Goal: Task Accomplishment & Management: Use online tool/utility

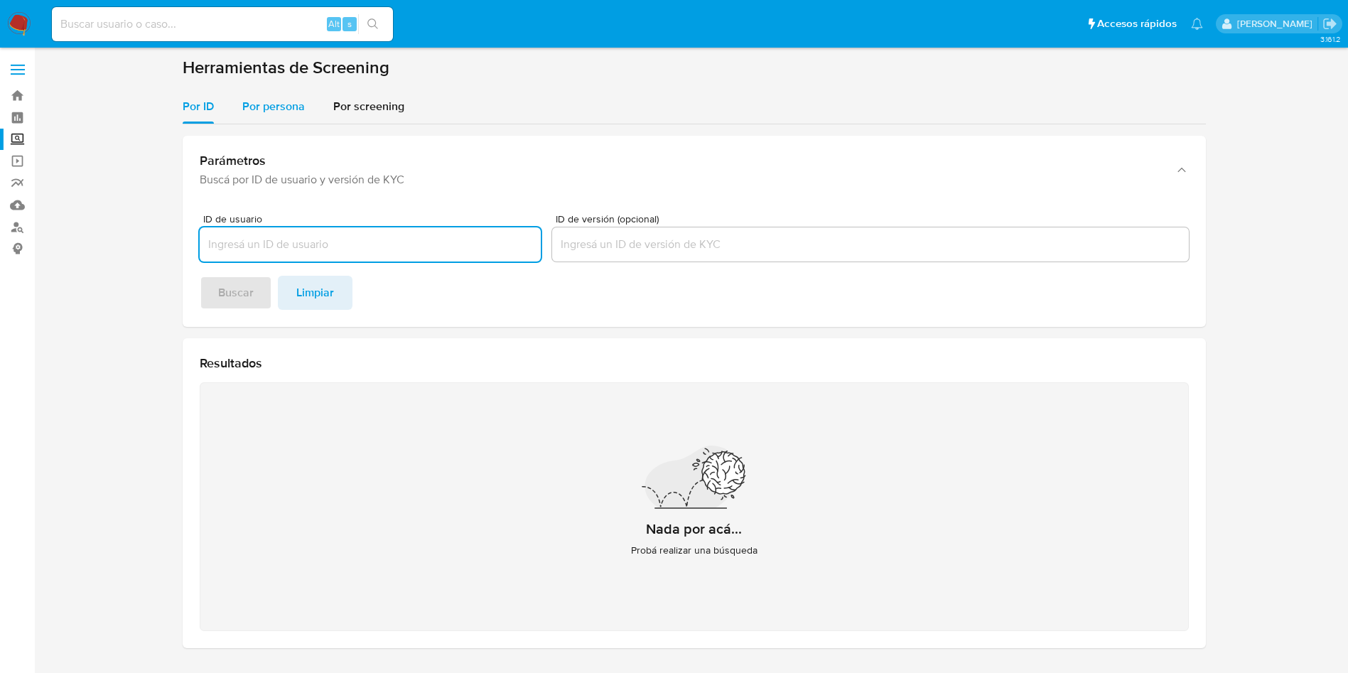
click at [293, 109] on span "Por persona" at bounding box center [273, 106] width 63 height 16
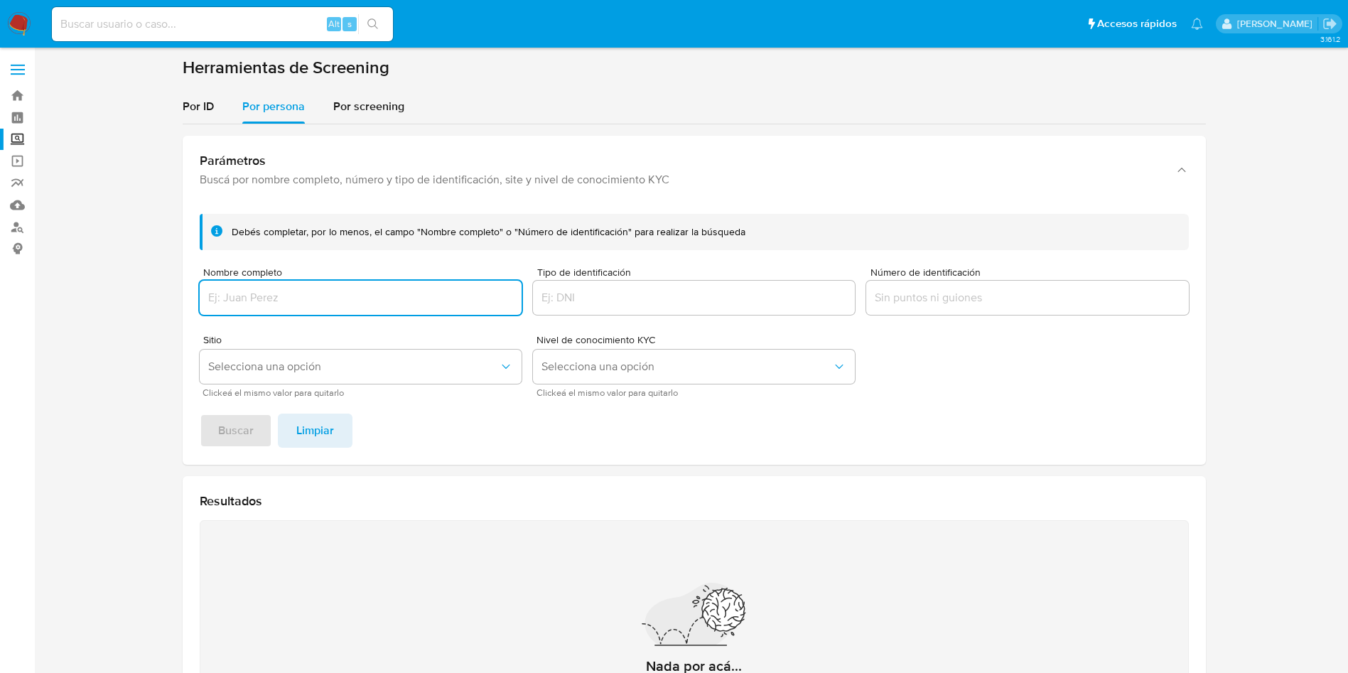
click at [424, 301] on input "Nombre completo" at bounding box center [361, 298] width 322 height 18
type input "TECHS MART DE MEXICO SA DE CV"
click at [254, 436] on button "Buscar" at bounding box center [236, 431] width 72 height 34
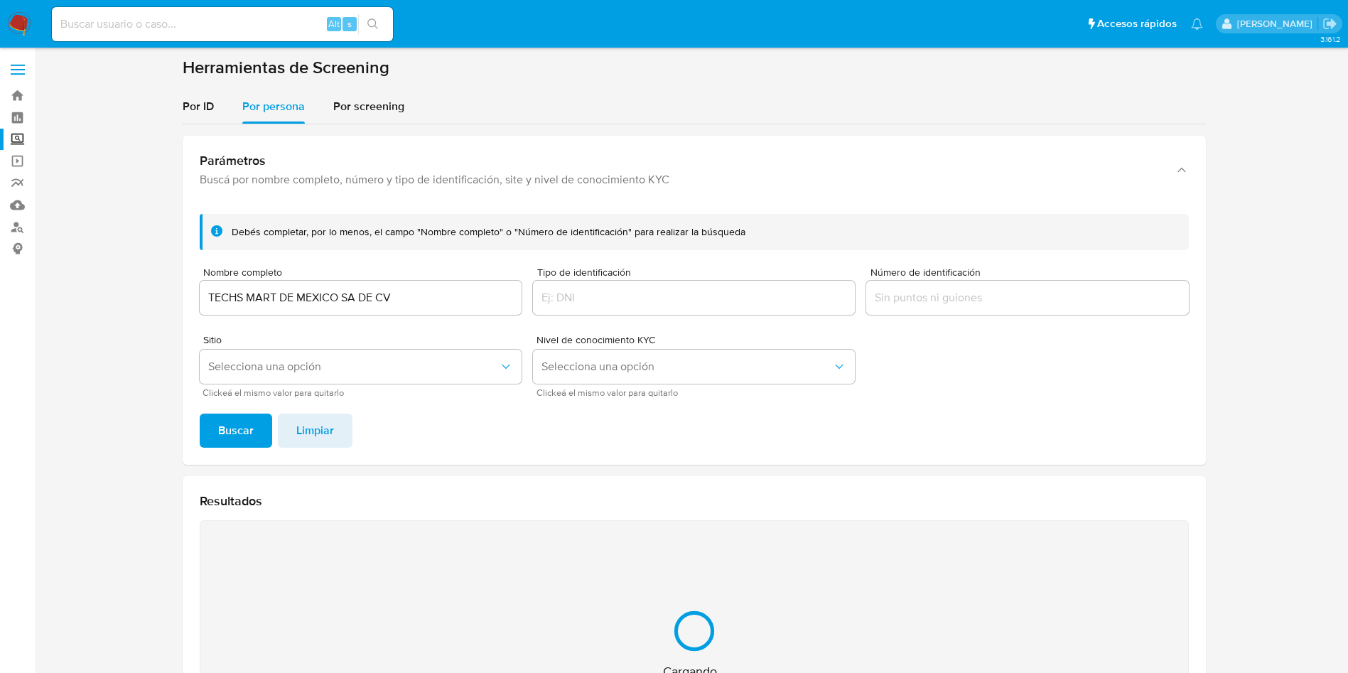
scroll to position [185, 0]
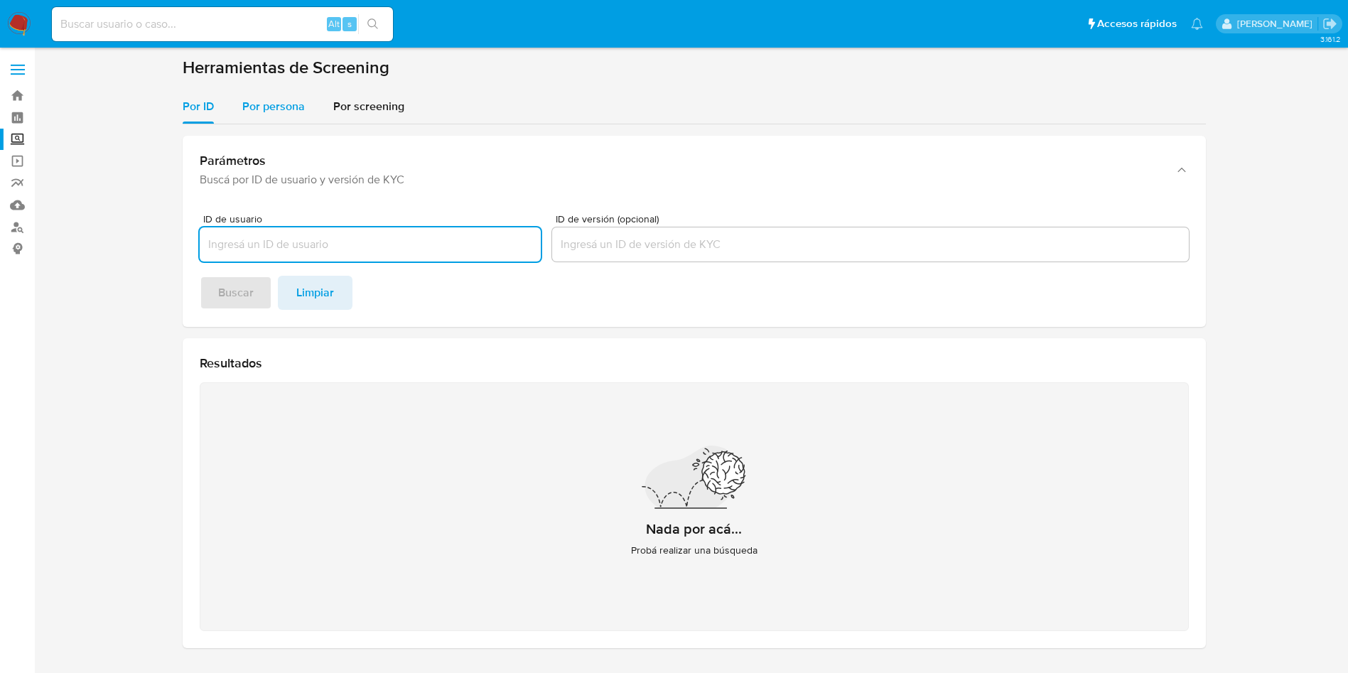
click at [280, 103] on span "Por persona" at bounding box center [273, 106] width 63 height 16
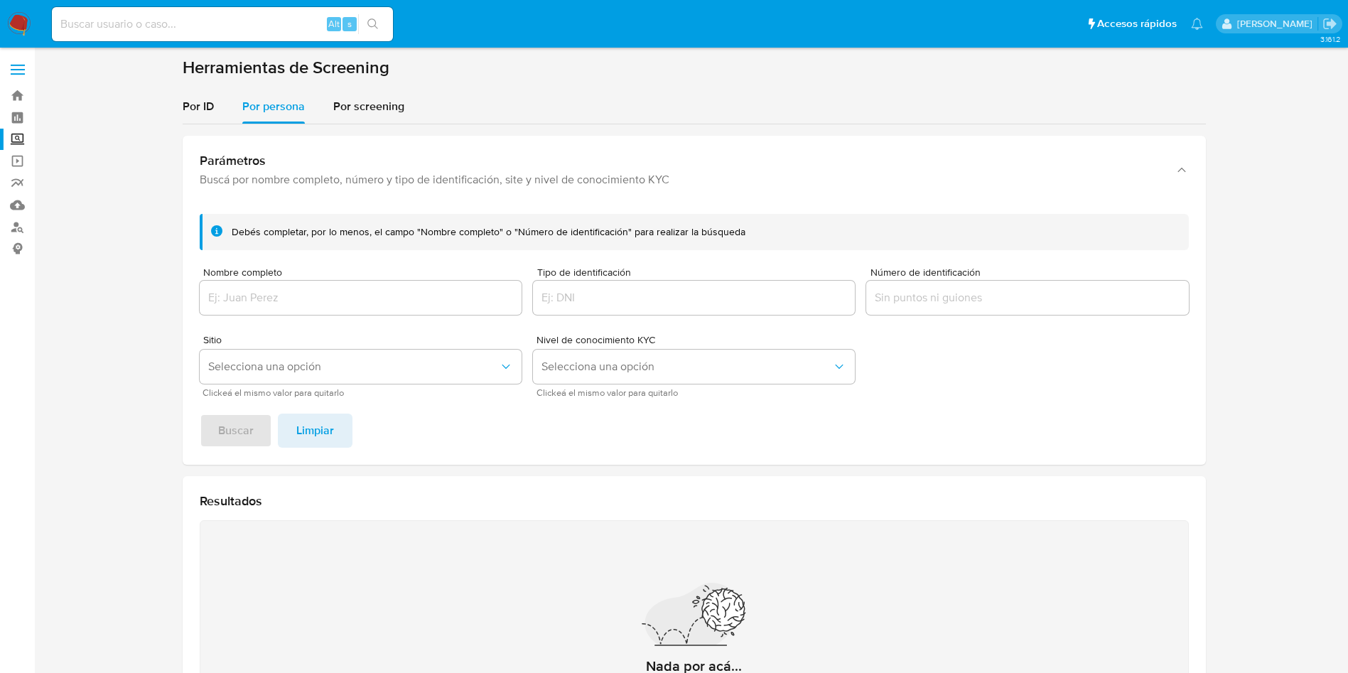
click at [333, 282] on div at bounding box center [361, 298] width 322 height 34
click at [341, 292] on input "Nombre completo" at bounding box center [361, 298] width 322 height 18
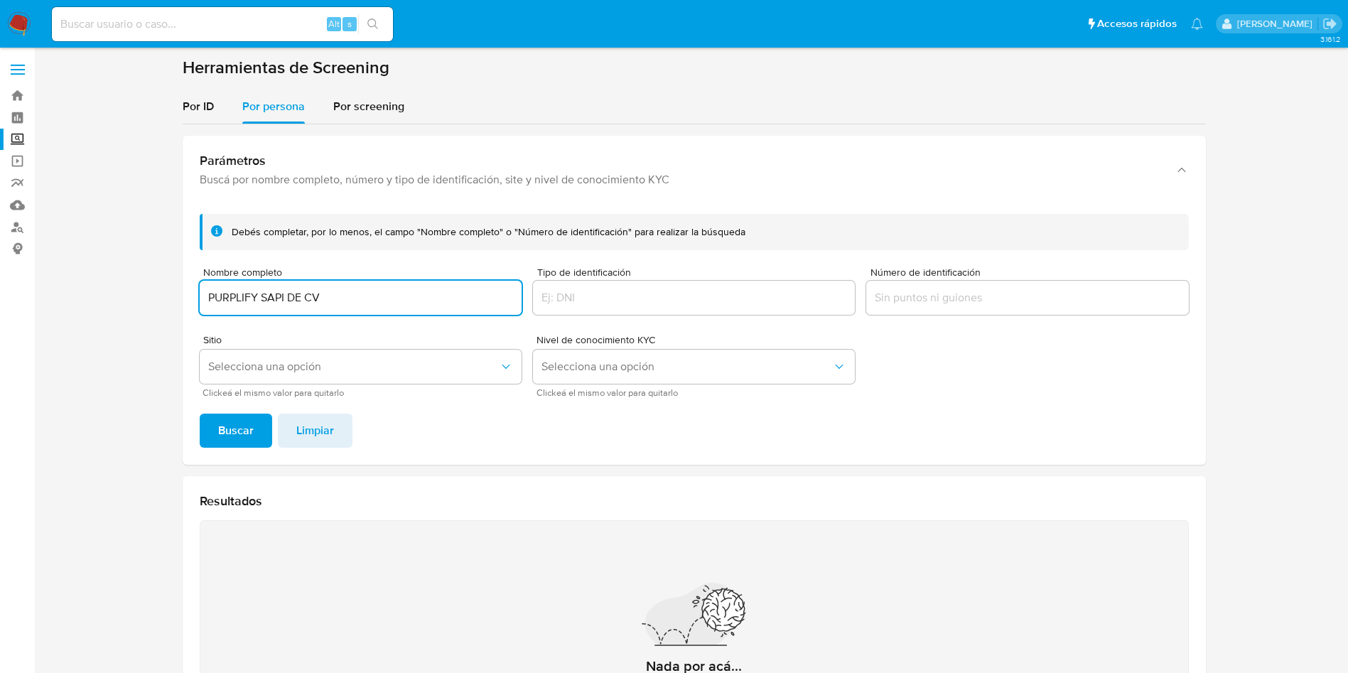
click at [200, 414] on button "Buscar" at bounding box center [236, 431] width 72 height 34
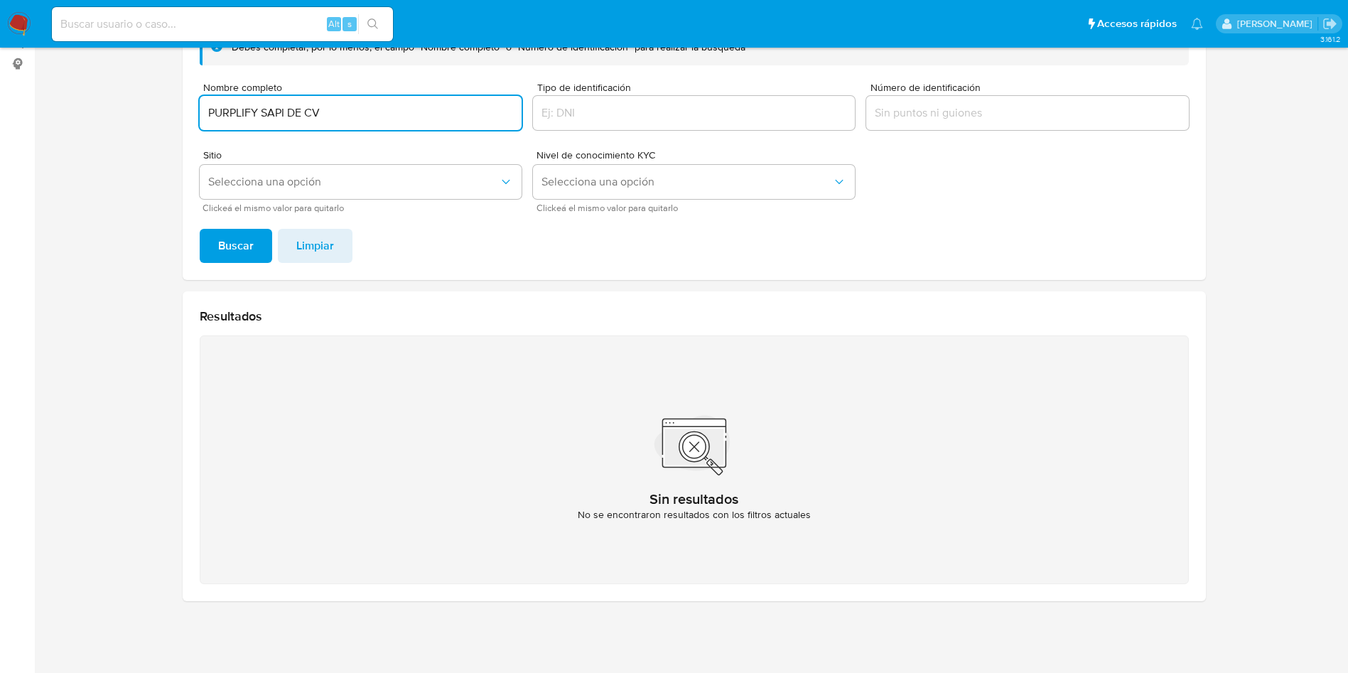
click at [360, 117] on input "PURPLIFY SAPI DE CV" at bounding box center [361, 113] width 322 height 18
drag, startPoint x: 484, startPoint y: 116, endPoint x: 0, endPoint y: 33, distance: 490.9
click at [0, 49] on section "Bandeja Tablero Screening Búsqueda en Listas Watchlist Herramientas Operaciones…" at bounding box center [674, 244] width 1348 height 858
paste input "MIGUEL LIZARRAGA MUNGARRO"
type input "MIGUEL LIZARRAGA MUNGARRO"
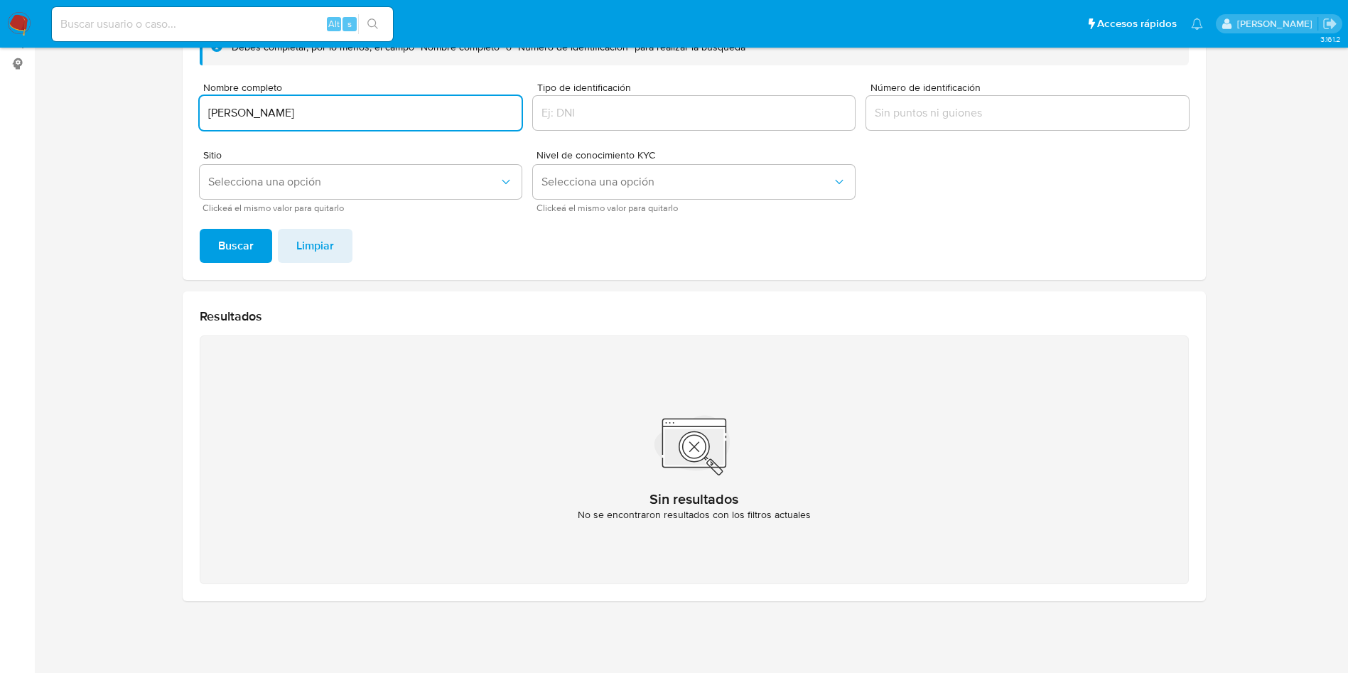
click at [200, 229] on button "Buscar" at bounding box center [236, 246] width 72 height 34
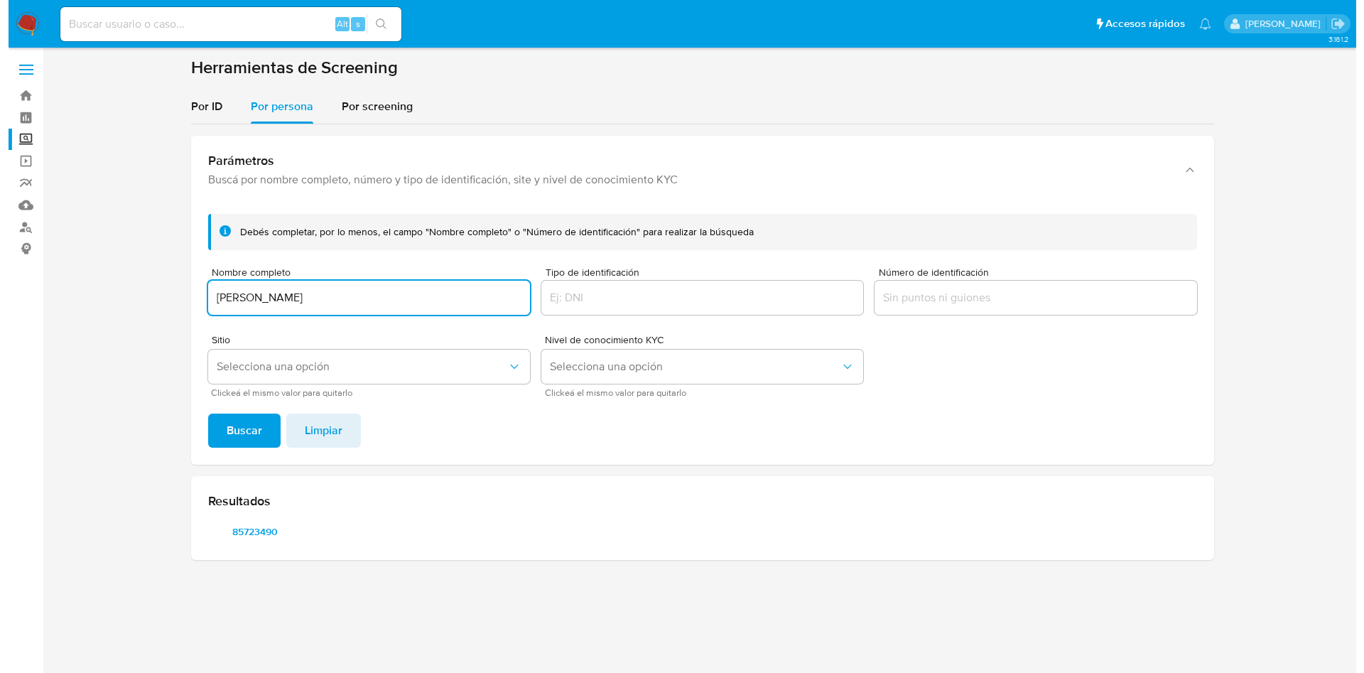
scroll to position [0, 0]
click at [264, 530] on span "85723490" at bounding box center [254, 532] width 74 height 20
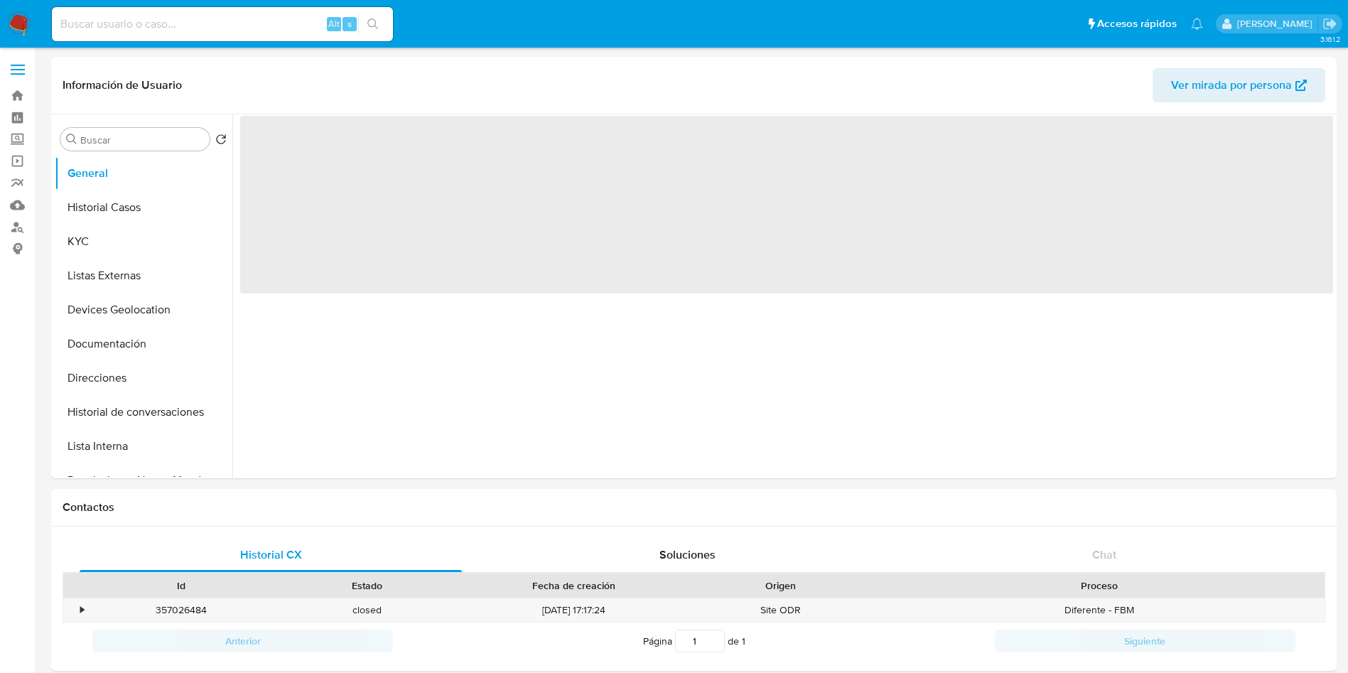
select select "10"
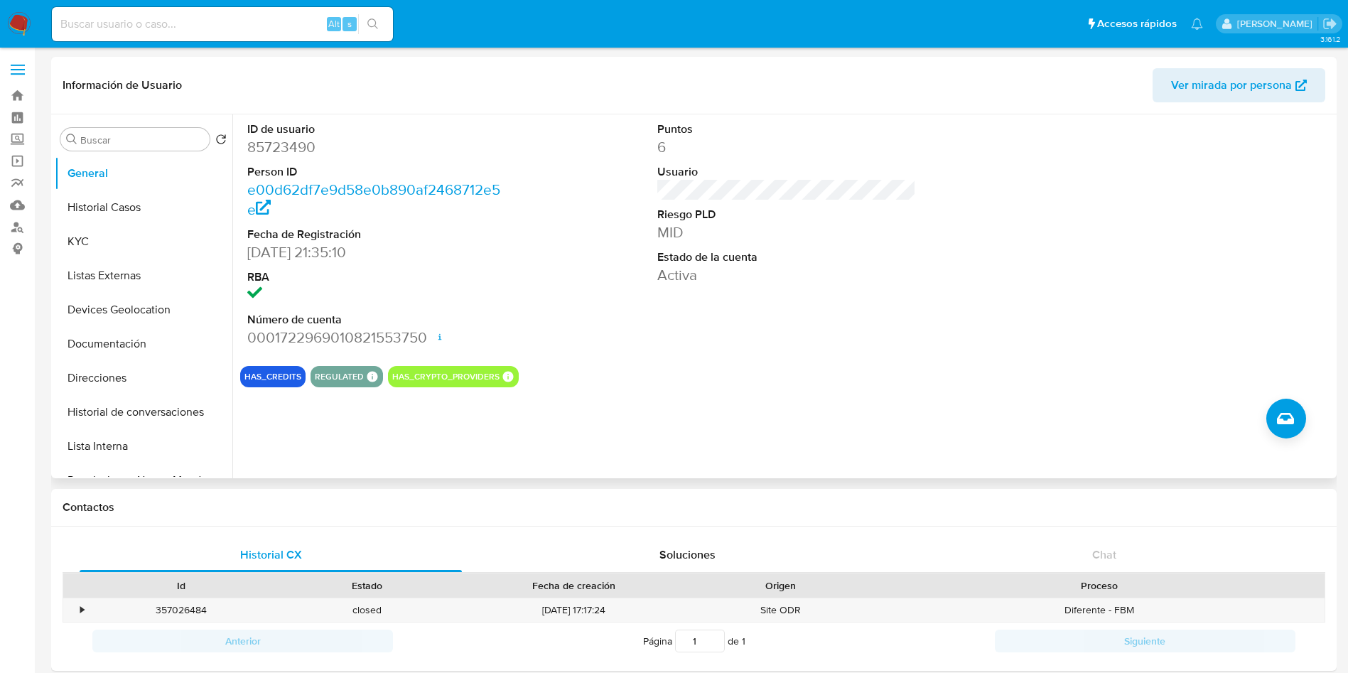
click at [274, 151] on dd "85723490" at bounding box center [376, 147] width 259 height 20
copy dd "85723490"
click at [906, 327] on div "Puntos 6 Usuario Riesgo PLD MID Estado de la cuenta Activa" at bounding box center [787, 234] width 274 height 240
click at [136, 206] on button "Historial Casos" at bounding box center [138, 207] width 166 height 34
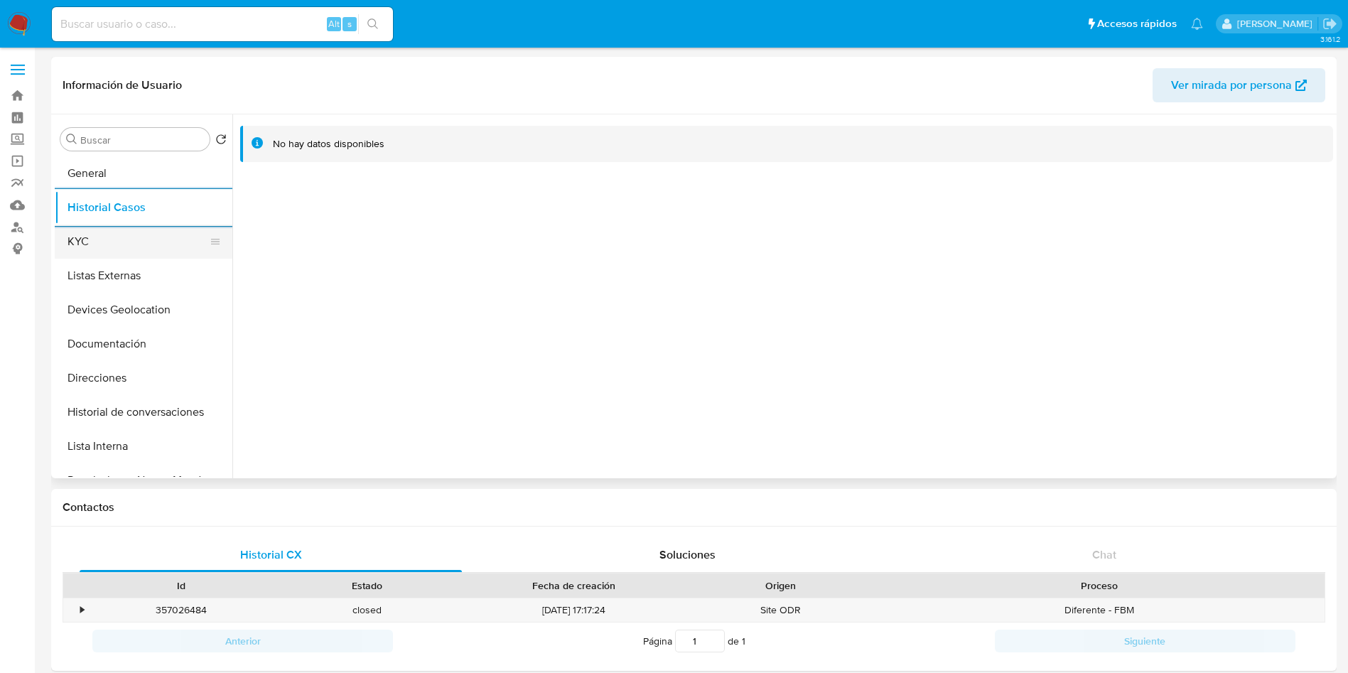
click at [137, 239] on button "KYC" at bounding box center [138, 242] width 166 height 34
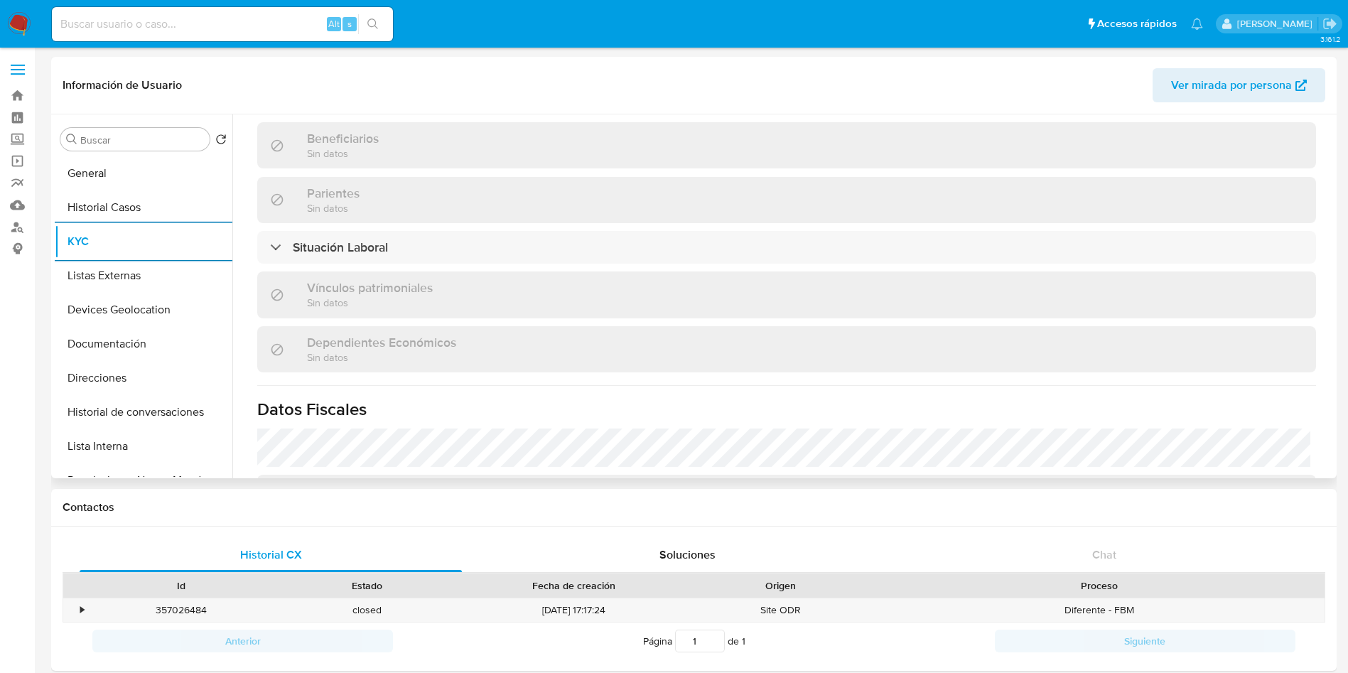
scroll to position [657, 0]
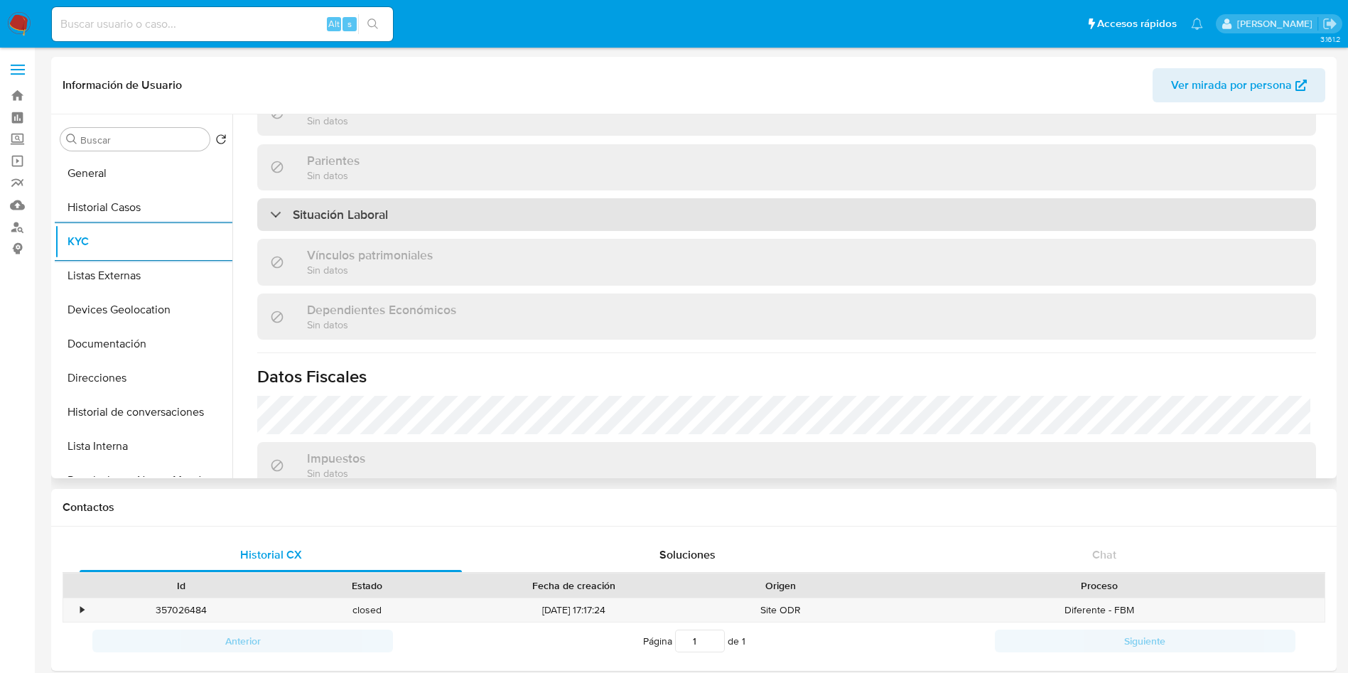
click at [424, 216] on div "Situación Laboral" at bounding box center [786, 214] width 1059 height 33
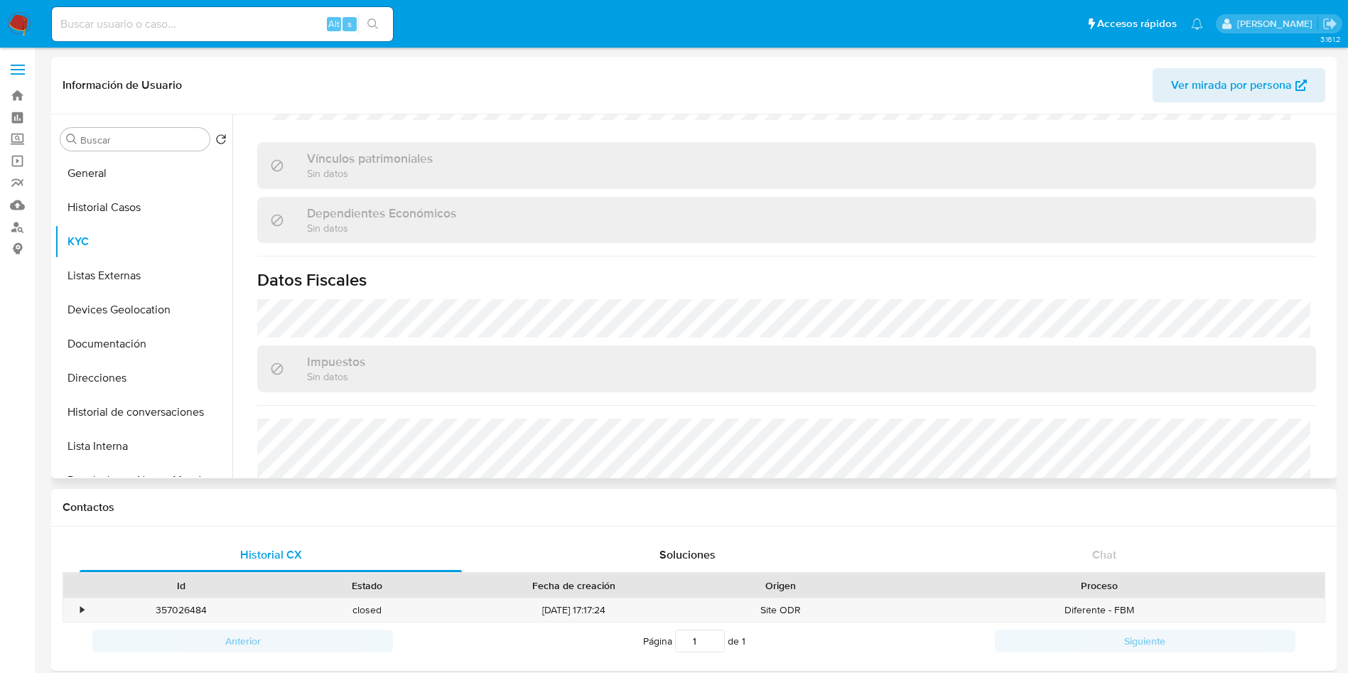
scroll to position [976, 0]
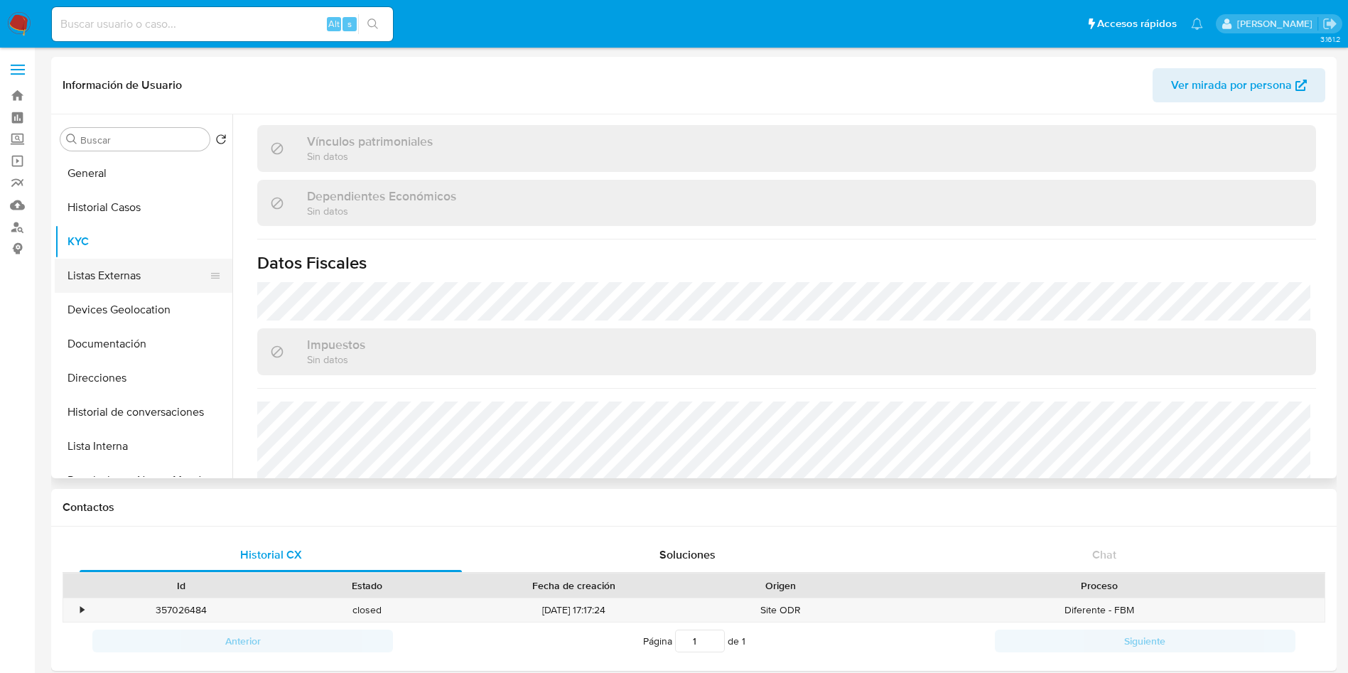
click at [93, 268] on button "Listas Externas" at bounding box center [138, 276] width 166 height 34
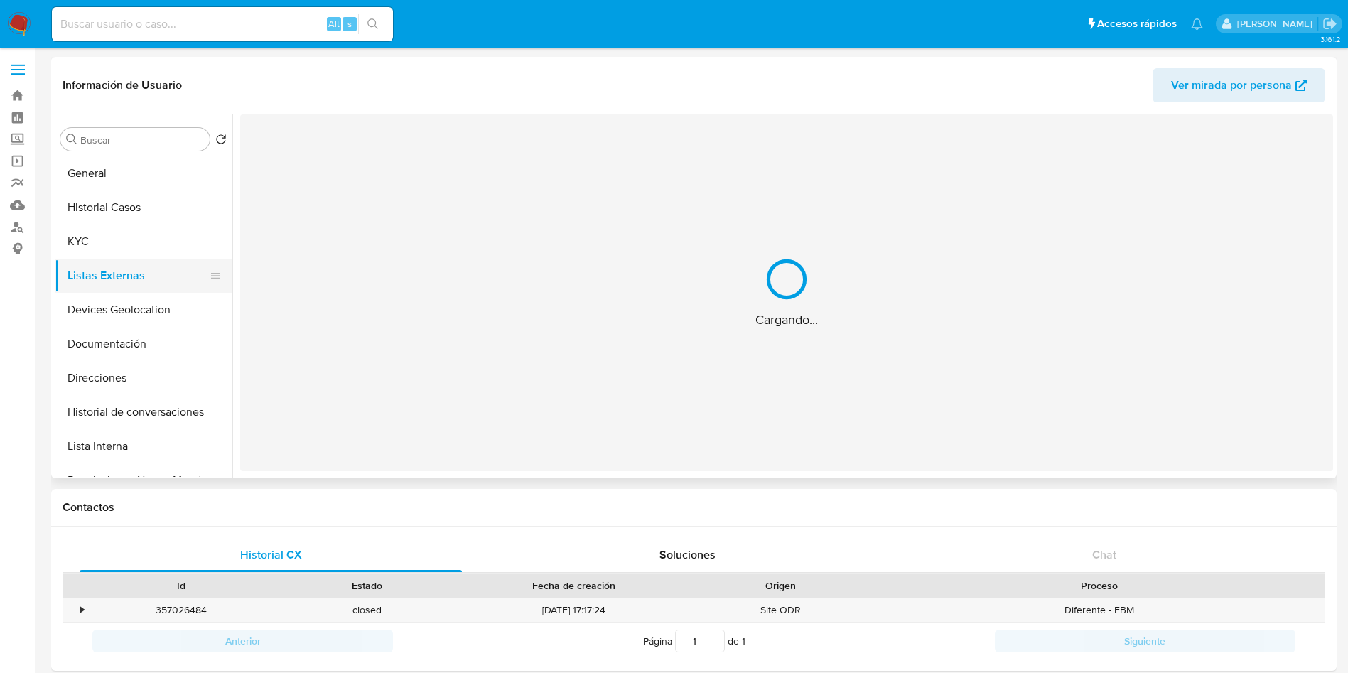
scroll to position [0, 0]
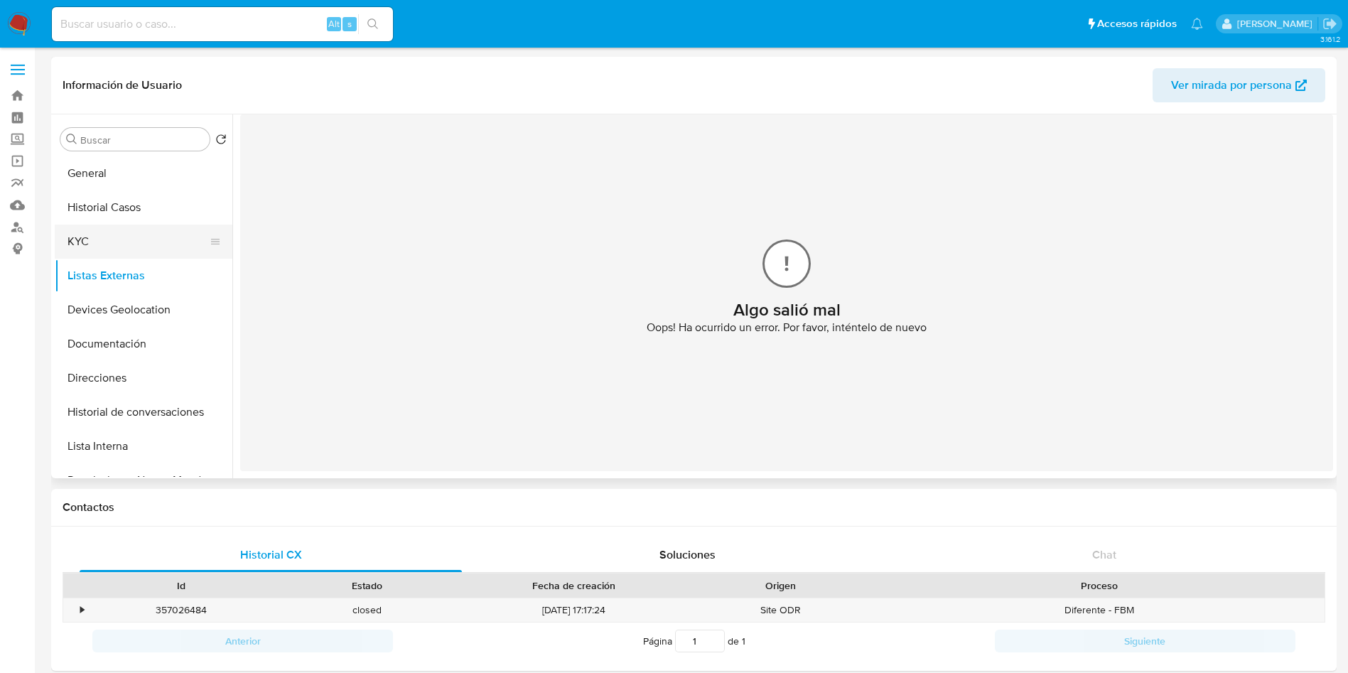
click at [114, 252] on button "KYC" at bounding box center [138, 242] width 166 height 34
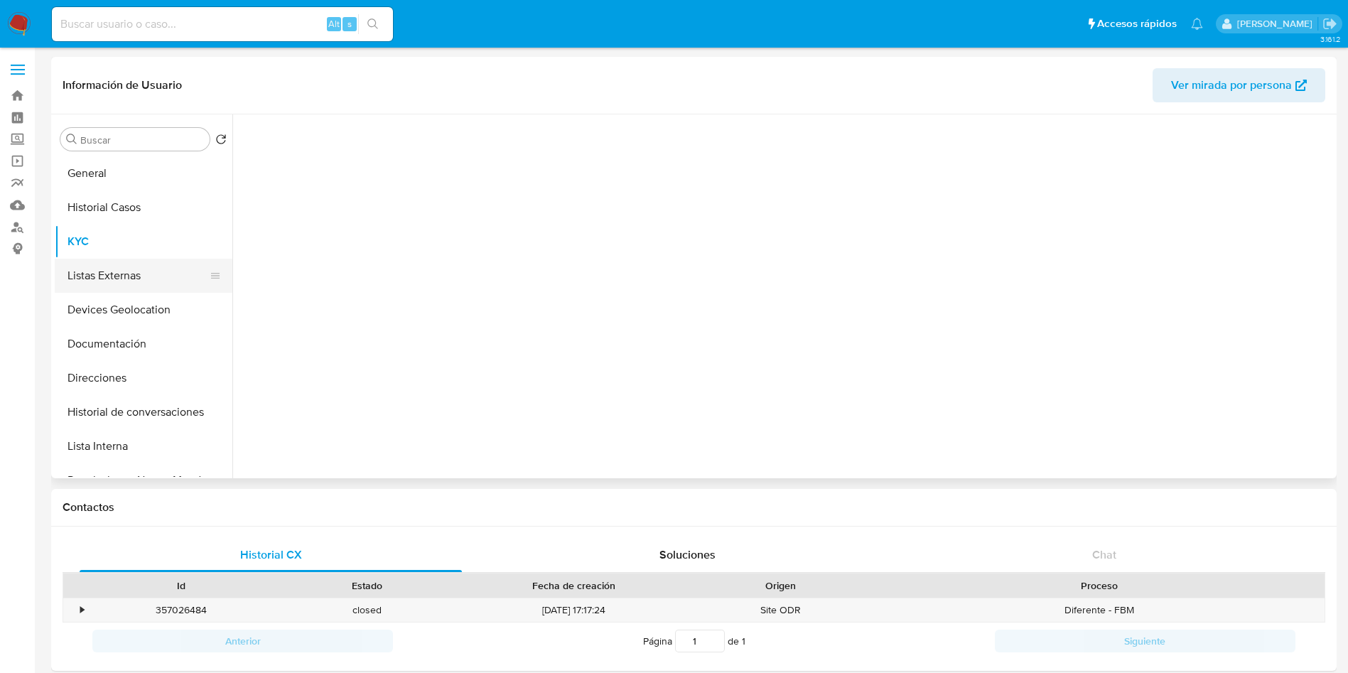
click at [123, 281] on button "Listas Externas" at bounding box center [138, 276] width 166 height 34
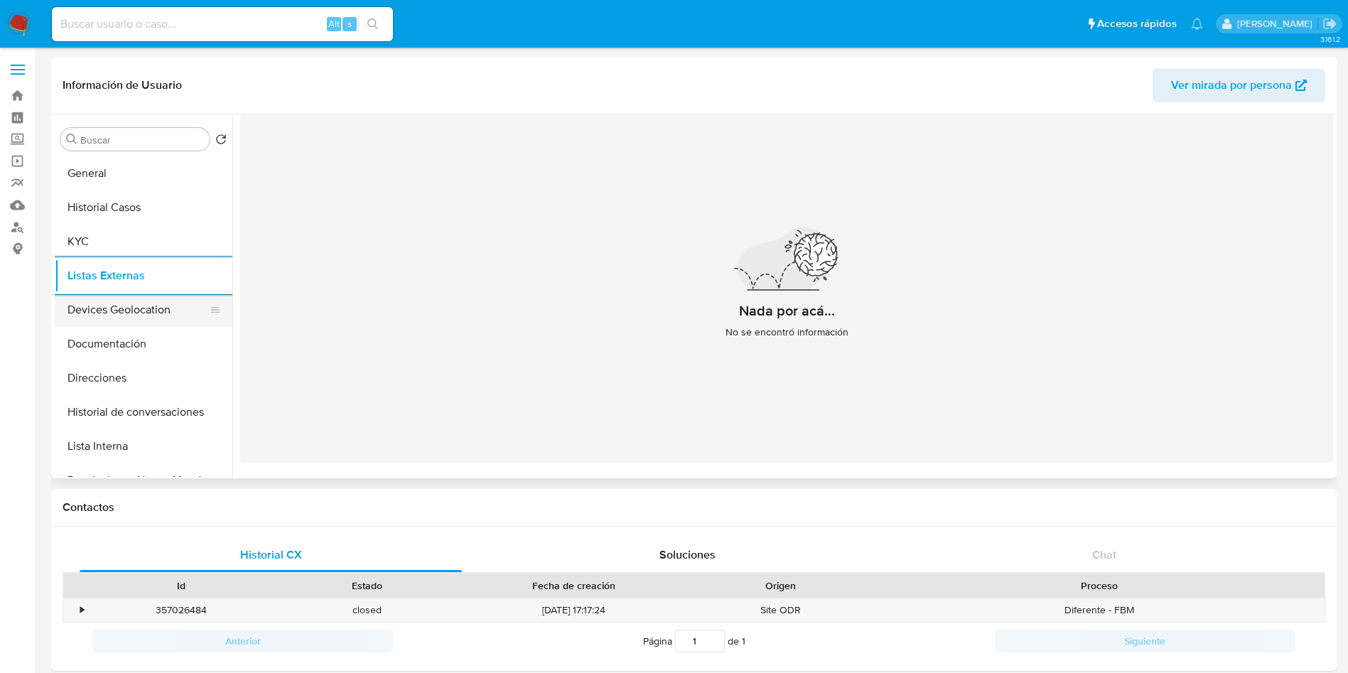
click at [108, 301] on button "Devices Geolocation" at bounding box center [138, 310] width 166 height 34
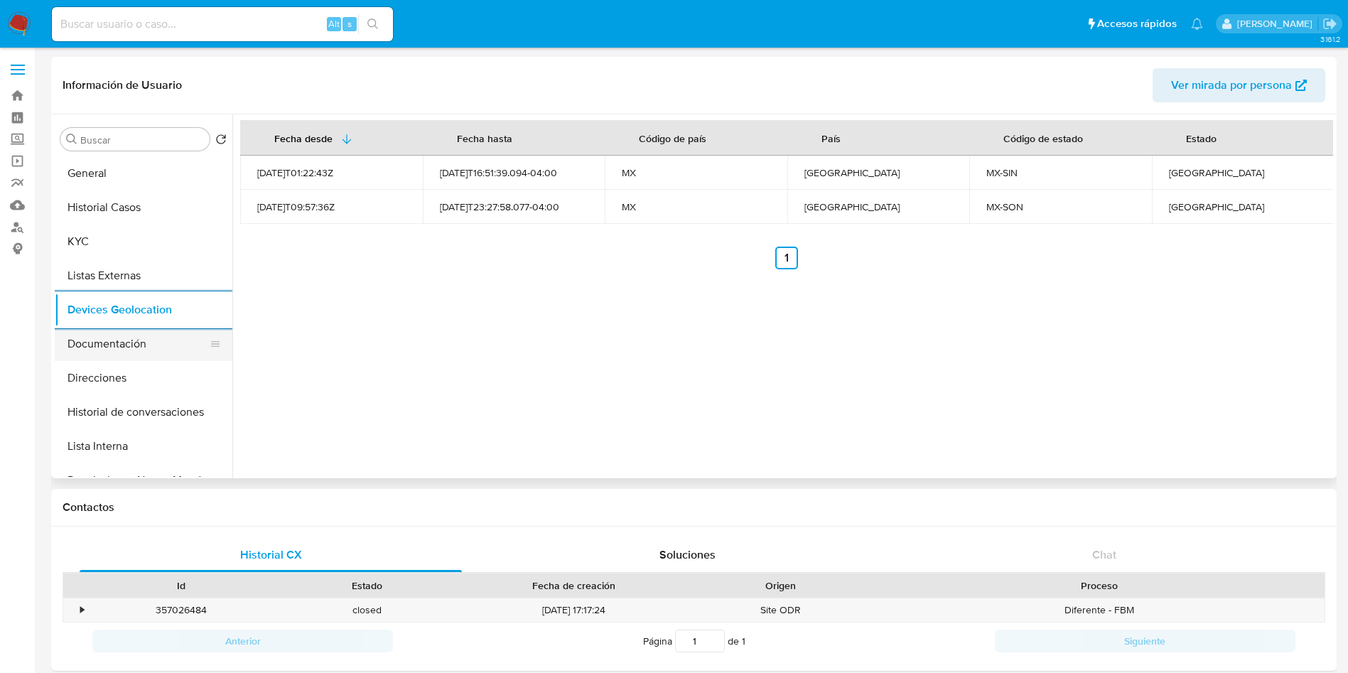
click at [171, 355] on button "Documentación" at bounding box center [138, 344] width 166 height 34
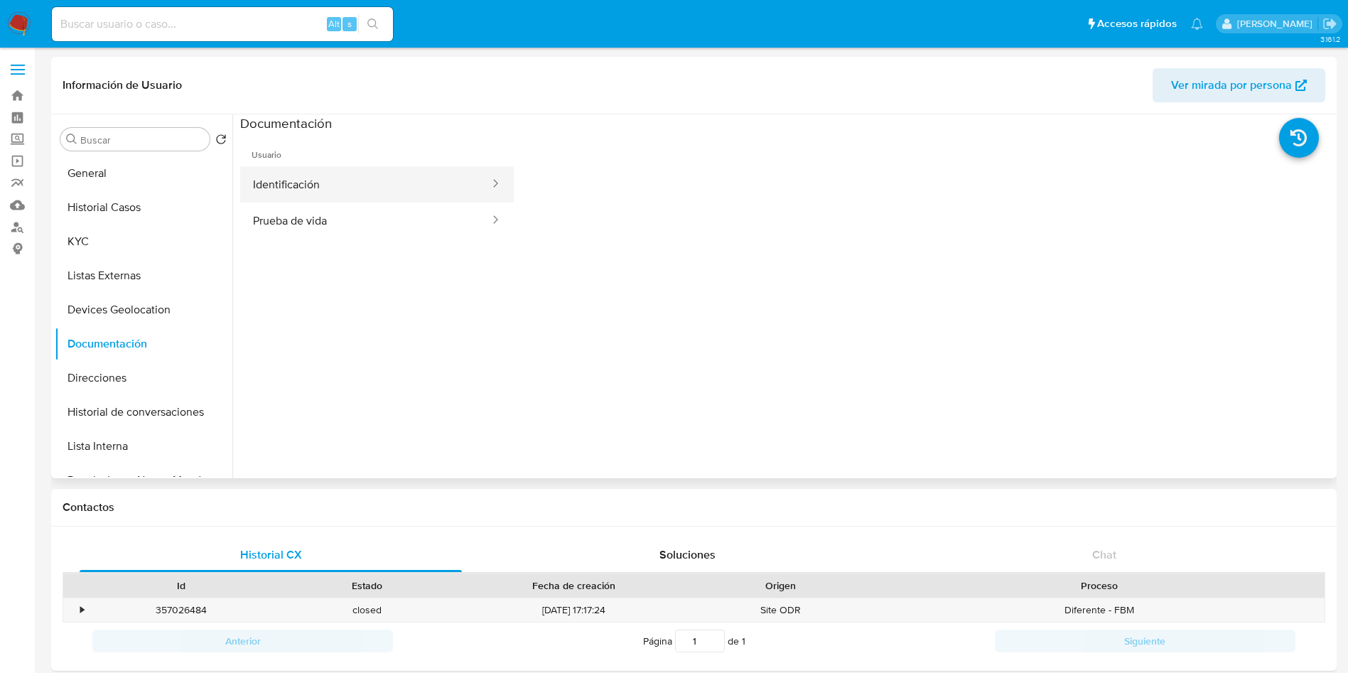
click at [365, 178] on button "Identificación" at bounding box center [365, 184] width 251 height 36
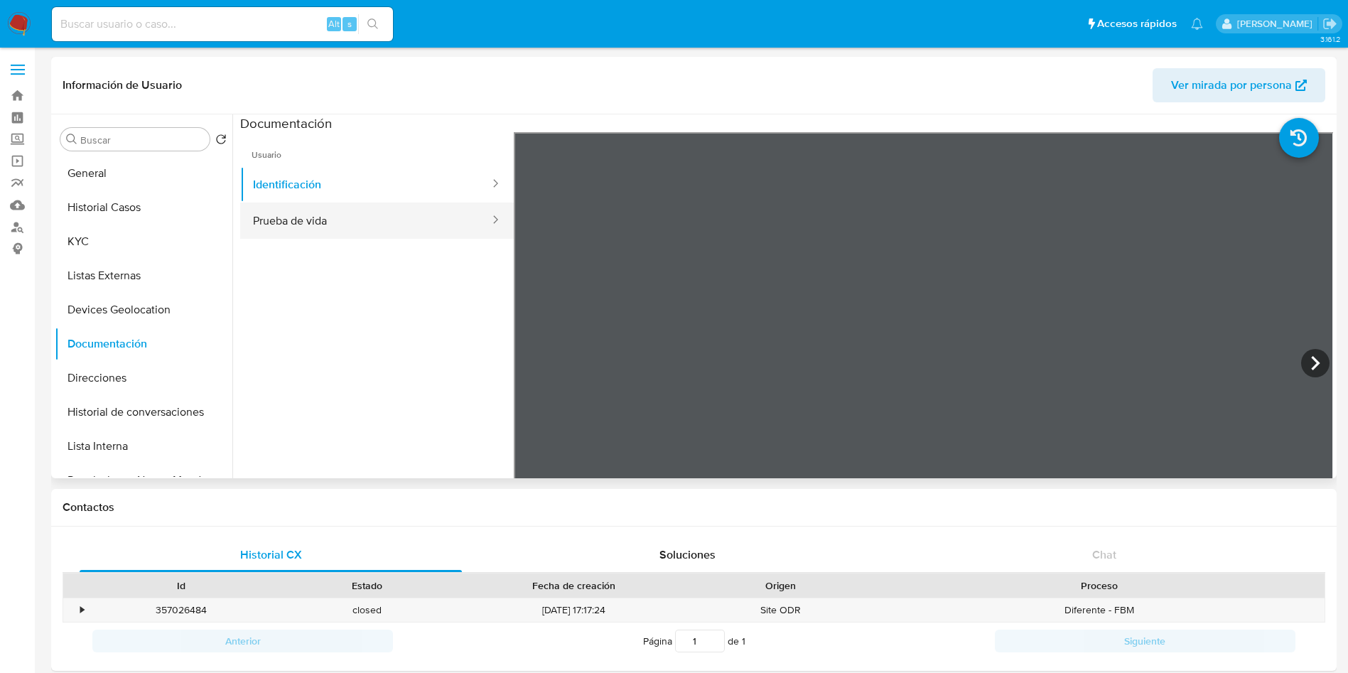
click at [318, 215] on button "Prueba de vida" at bounding box center [365, 221] width 251 height 36
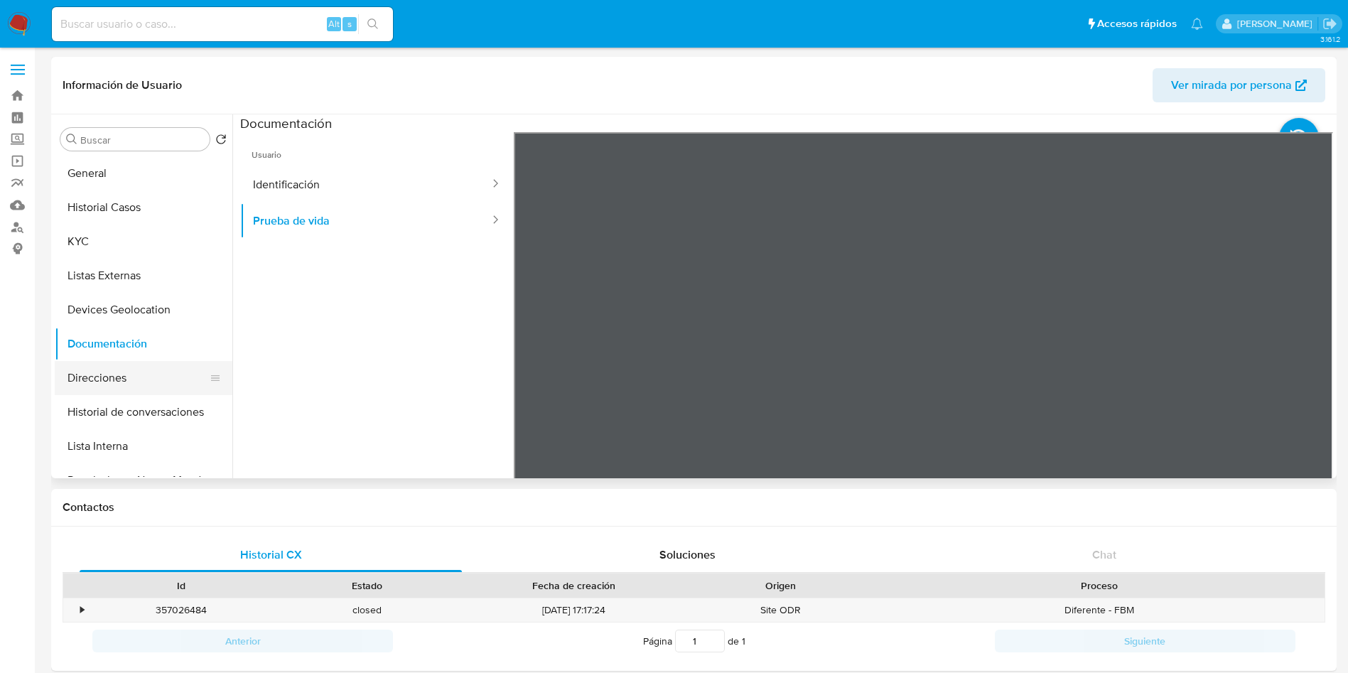
click at [120, 382] on button "Direcciones" at bounding box center [138, 378] width 166 height 34
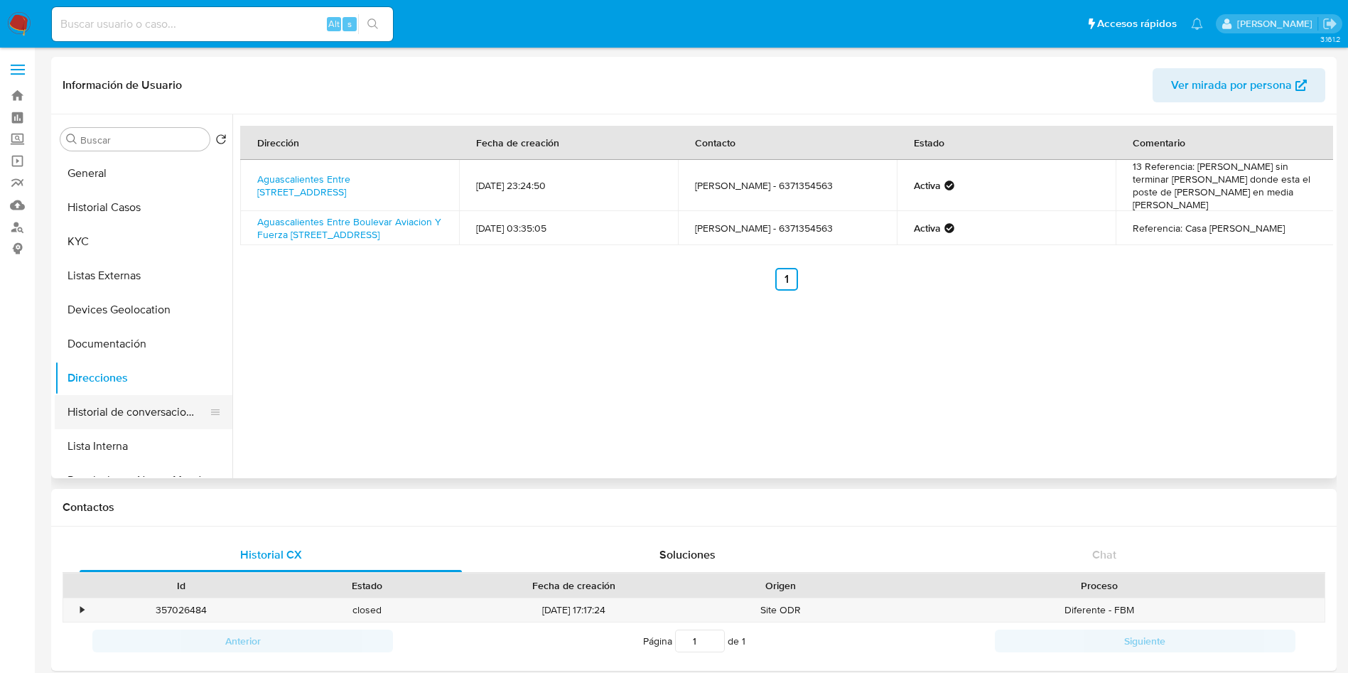
click at [151, 412] on button "Historial de conversaciones" at bounding box center [138, 412] width 166 height 34
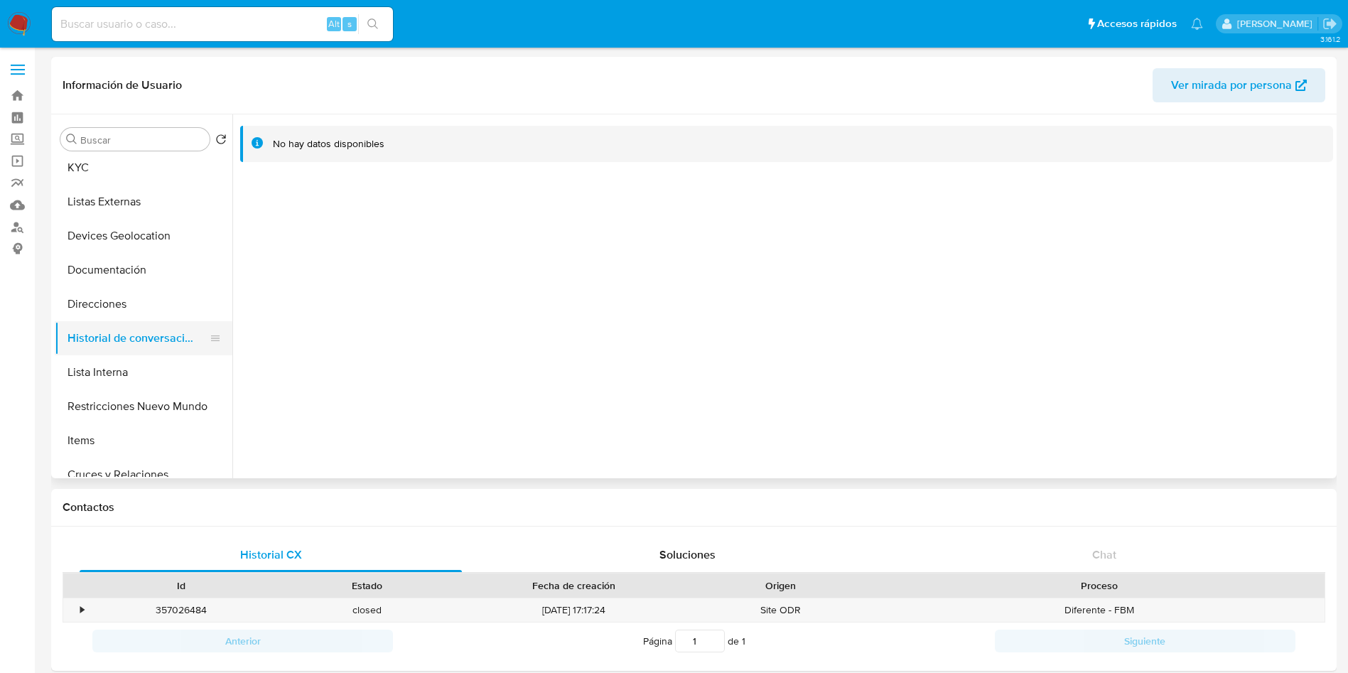
scroll to position [107, 0]
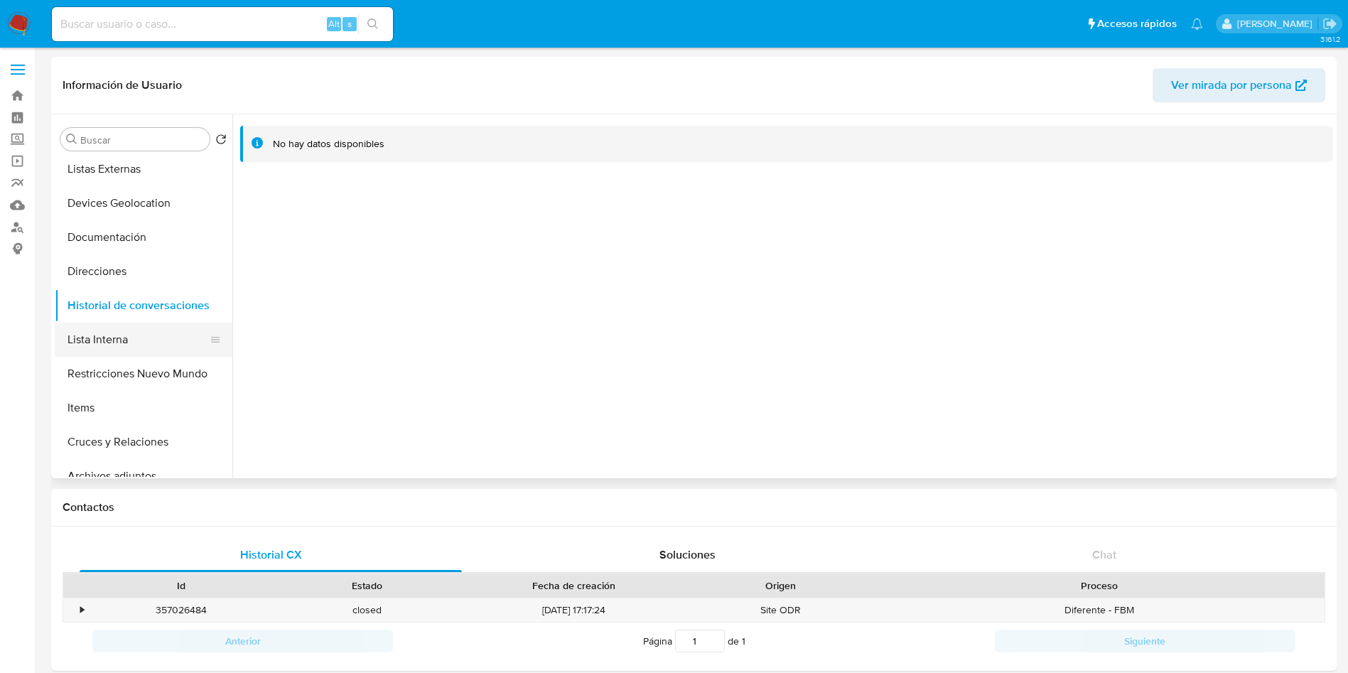
click at [102, 340] on button "Lista Interna" at bounding box center [138, 340] width 166 height 34
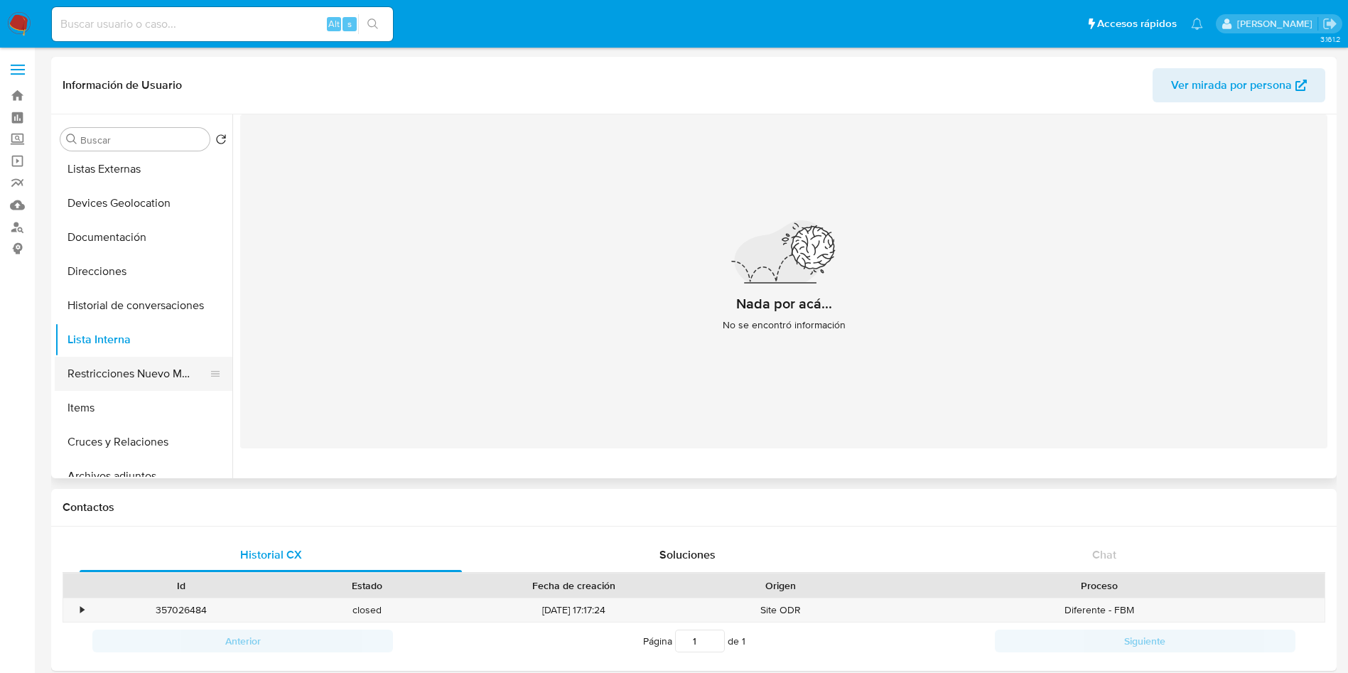
click at [119, 372] on button "Restricciones Nuevo Mundo" at bounding box center [138, 374] width 166 height 34
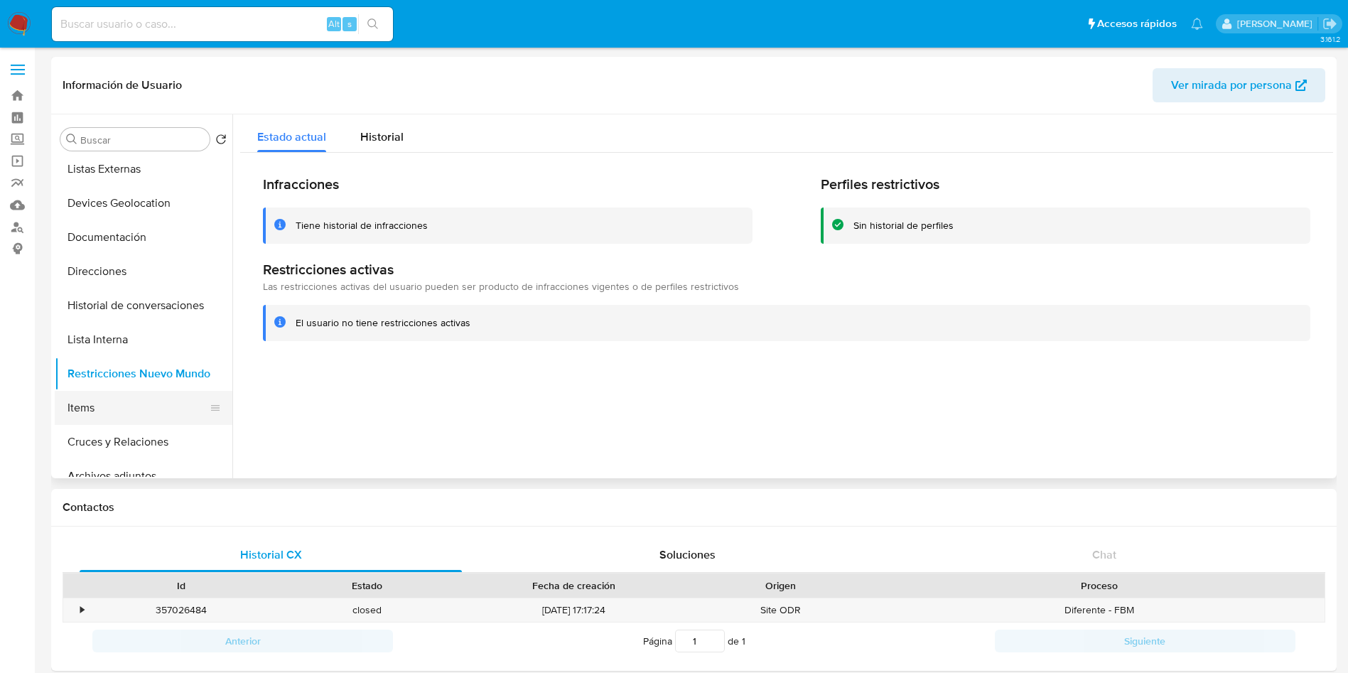
click at [122, 399] on button "Items" at bounding box center [138, 408] width 166 height 34
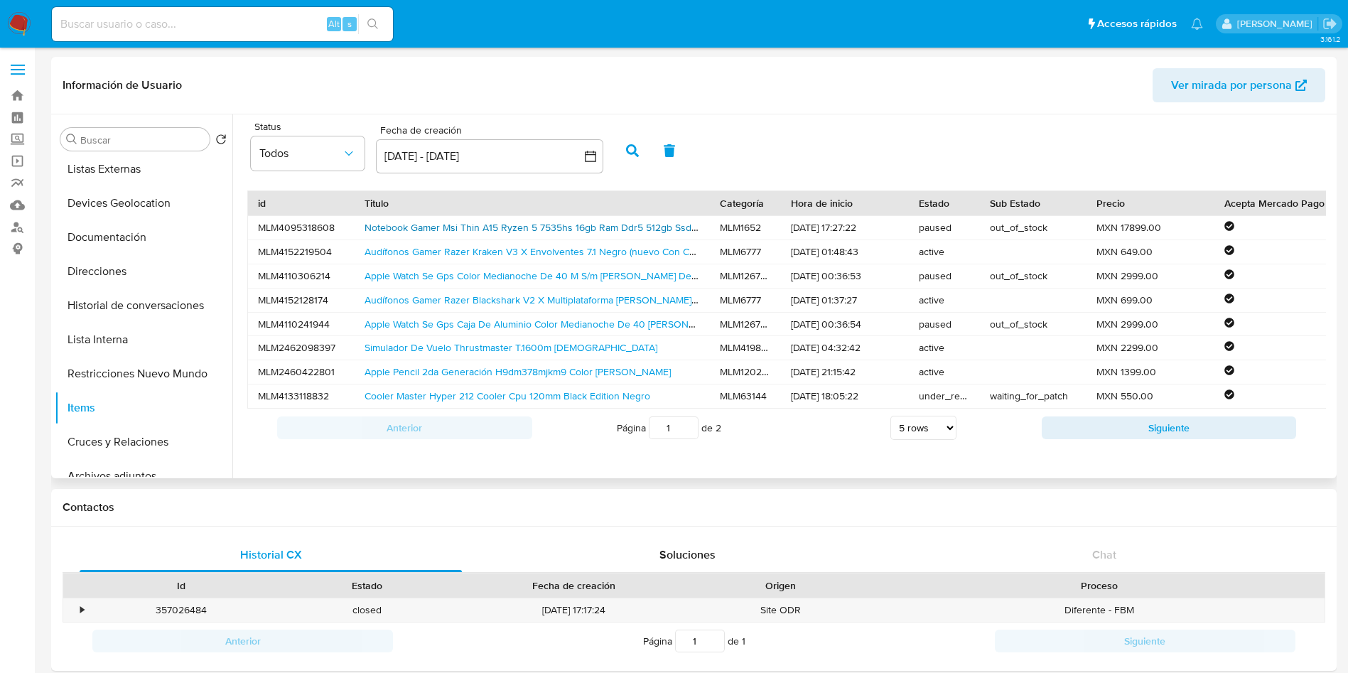
click at [510, 227] on link "Notebook Gamer Msi Thin A15 Ryzen 5 7535hs 16gb Ram Ddr5 512gb Ssd M.2 Rtx 4060…" at bounding box center [711, 227] width 693 height 14
click at [446, 395] on link "Cooler Master Hyper 212 Cooler Cpu 120mm Black Edition Negro" at bounding box center [508, 396] width 286 height 14
click at [581, 328] on link "Apple Watch Se Gps Caja De Aluminio Color Medianoche De 40 Mm Correa Deportiva …" at bounding box center [676, 324] width 623 height 14
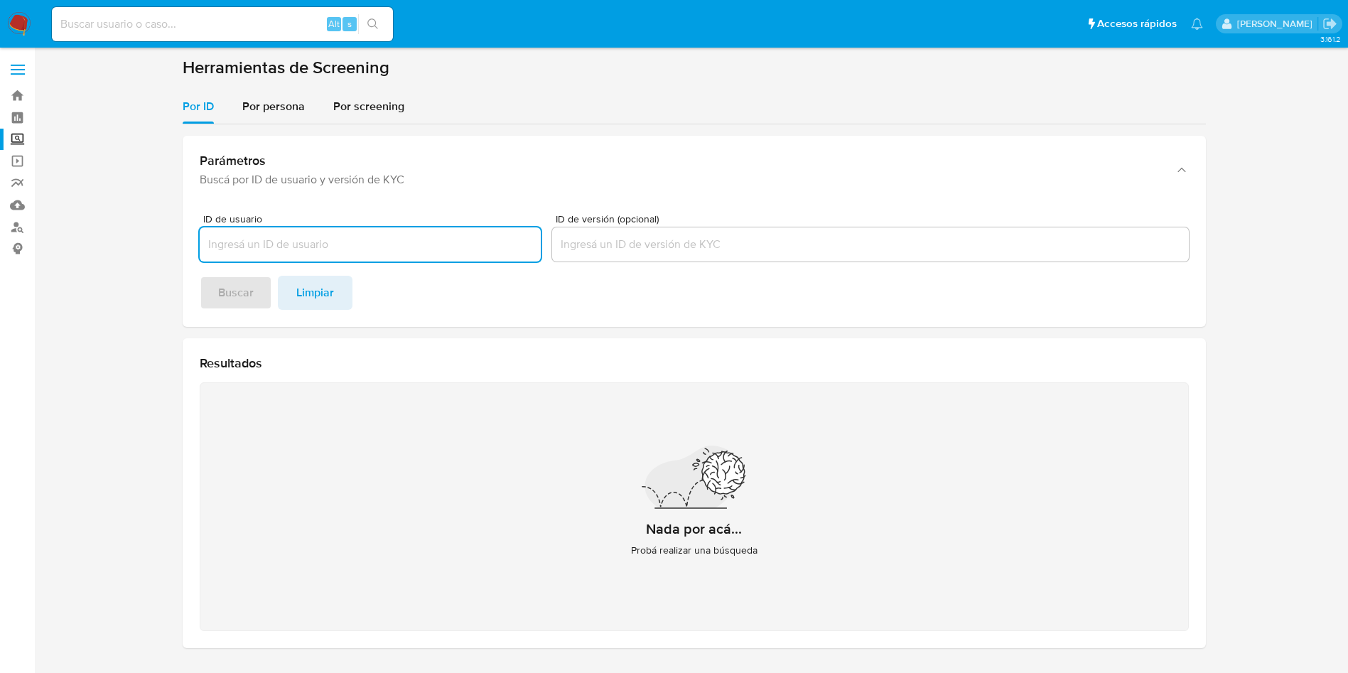
click at [171, 26] on input at bounding box center [222, 24] width 341 height 18
paste input "85723490"
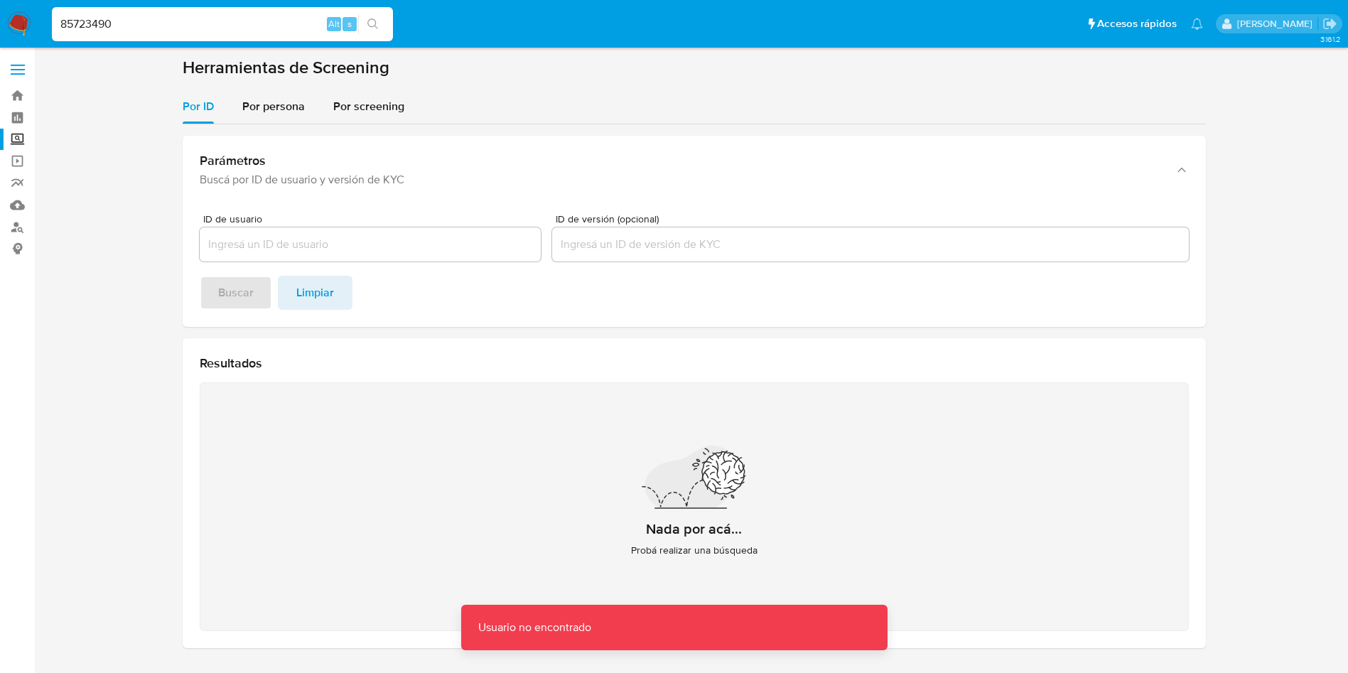
click at [244, 20] on input "85723490" at bounding box center [222, 24] width 341 height 18
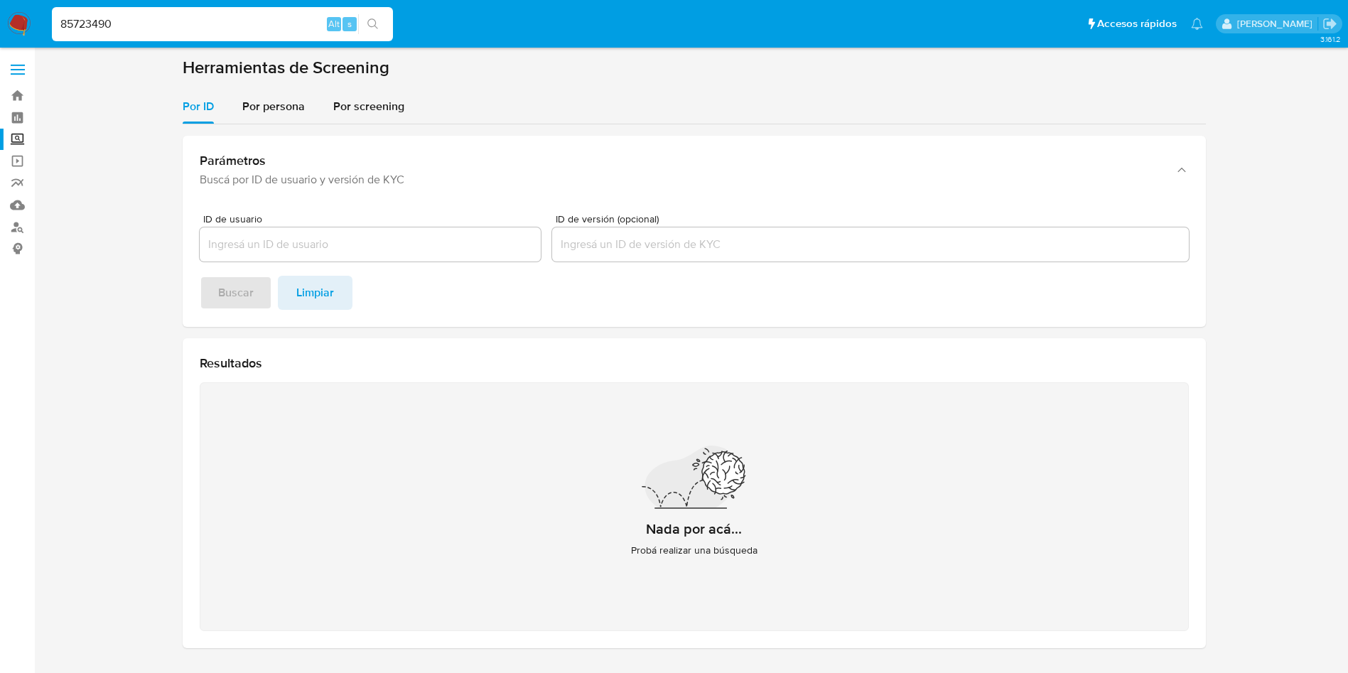
type input "85723490"
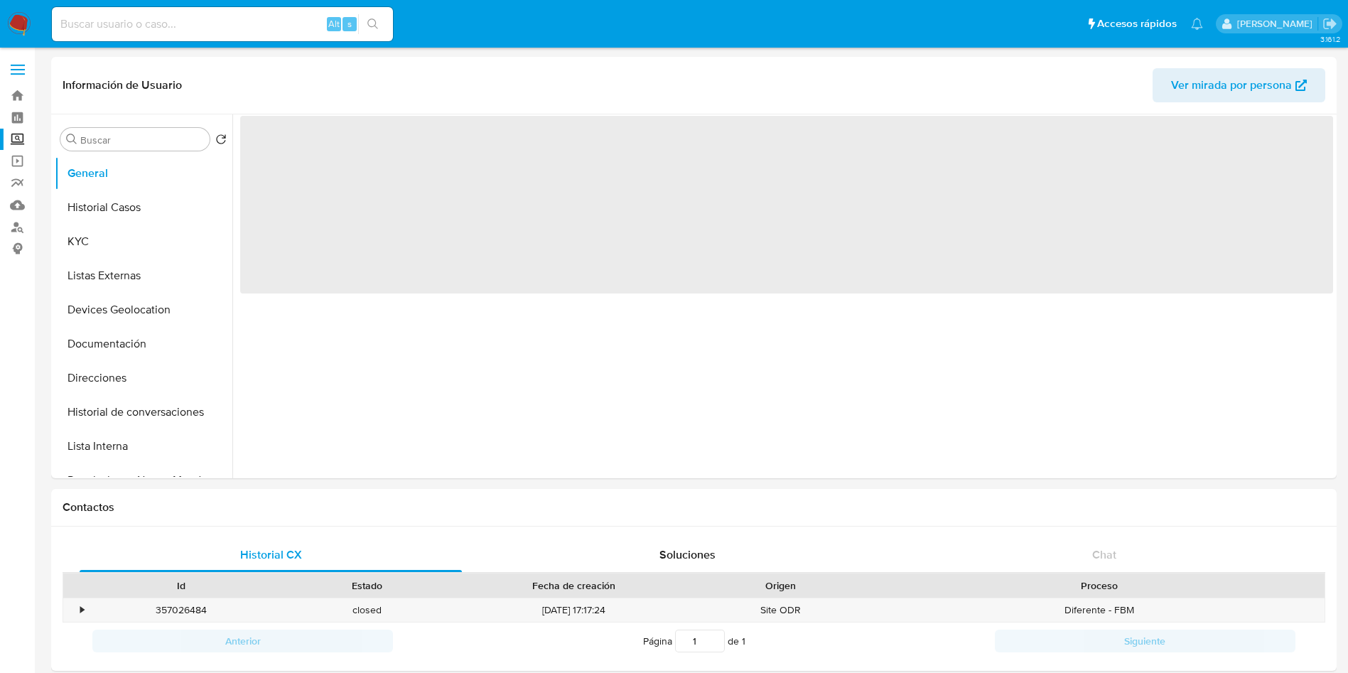
select select "10"
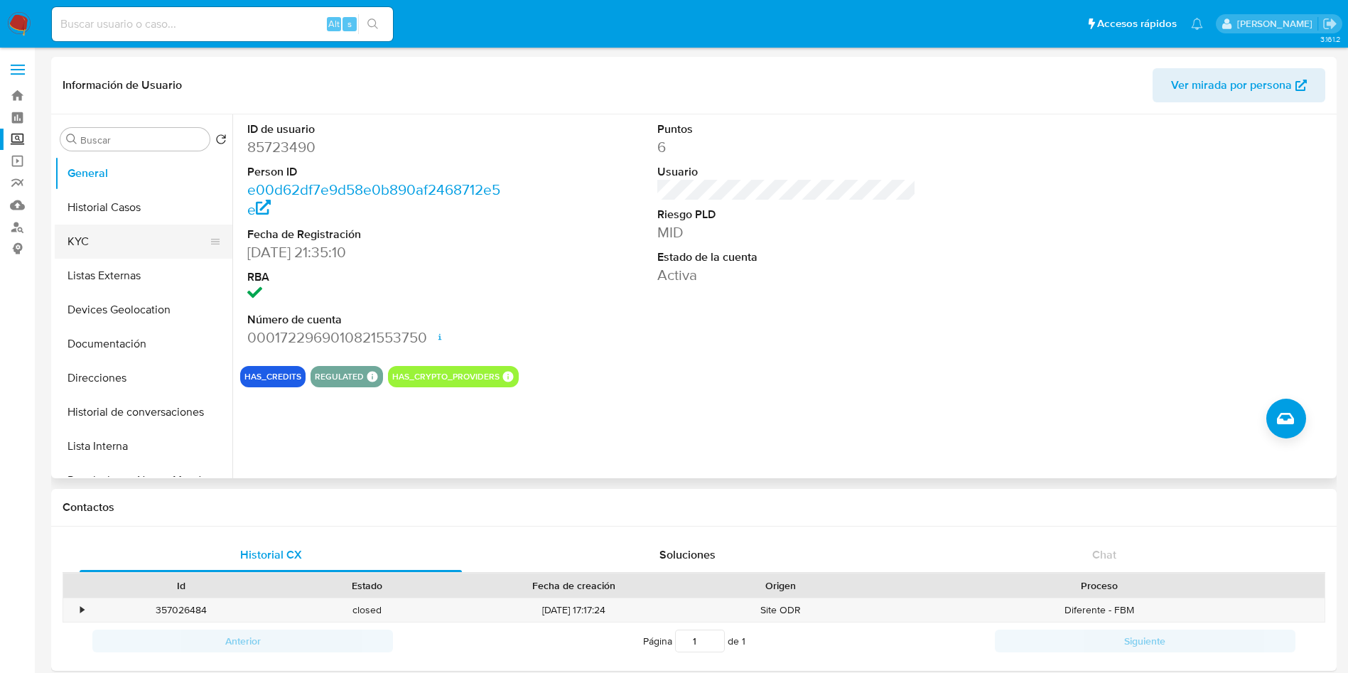
click at [93, 242] on button "KYC" at bounding box center [138, 242] width 166 height 34
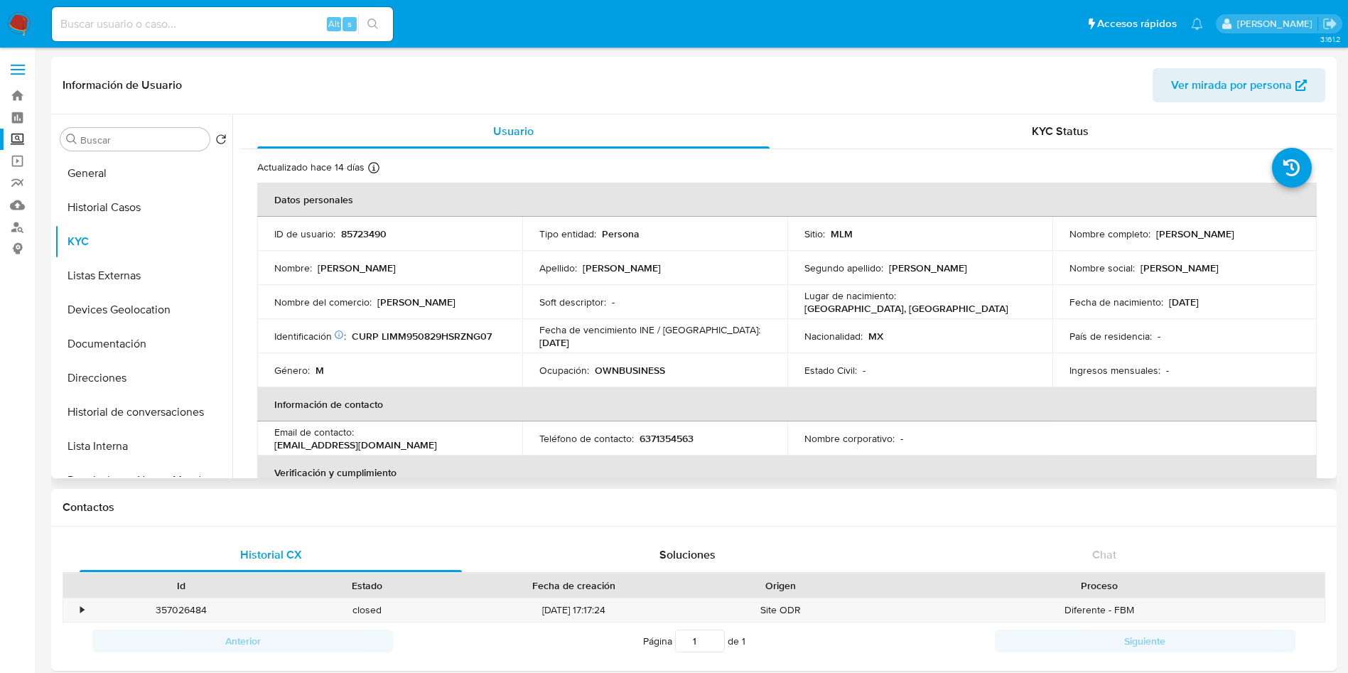
drag, startPoint x: 1153, startPoint y: 235, endPoint x: 1284, endPoint y: 235, distance: 130.8
click at [1284, 235] on div "Nombre completo : Miguel Lizarraga Mungarro" at bounding box center [1184, 233] width 231 height 13
copy p "[PERSON_NAME]"
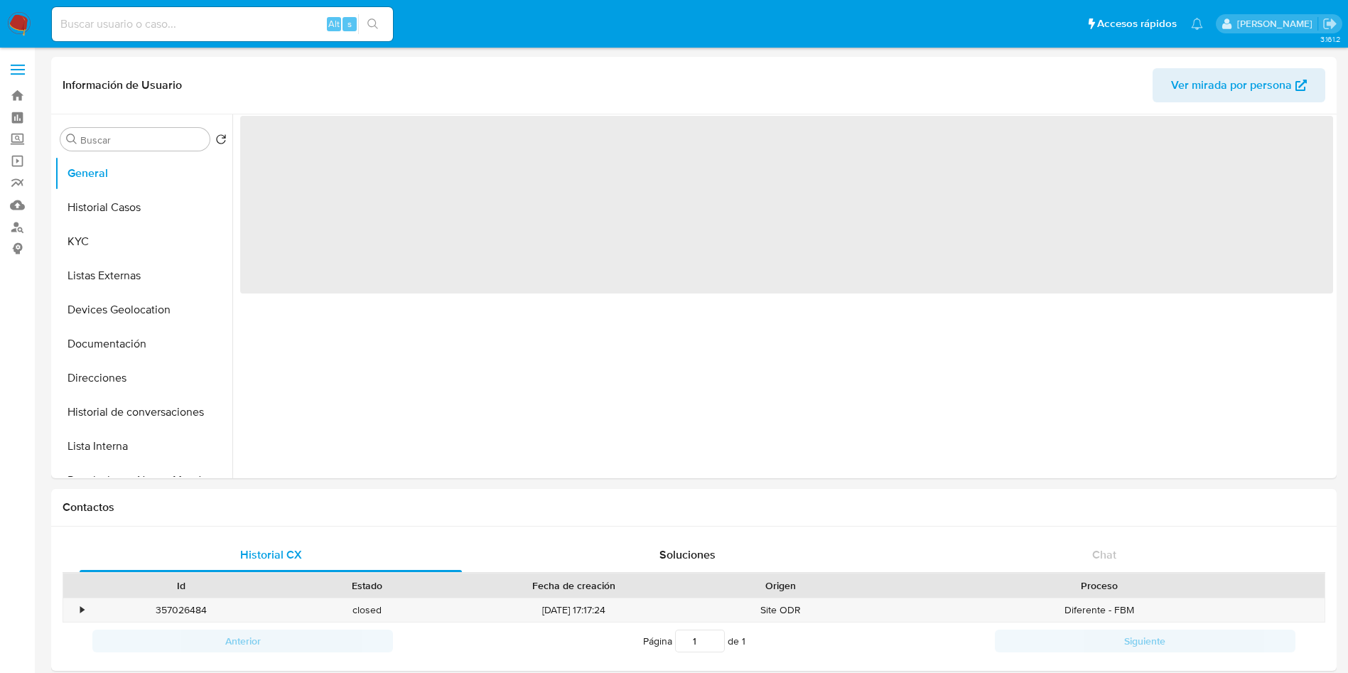
select select "10"
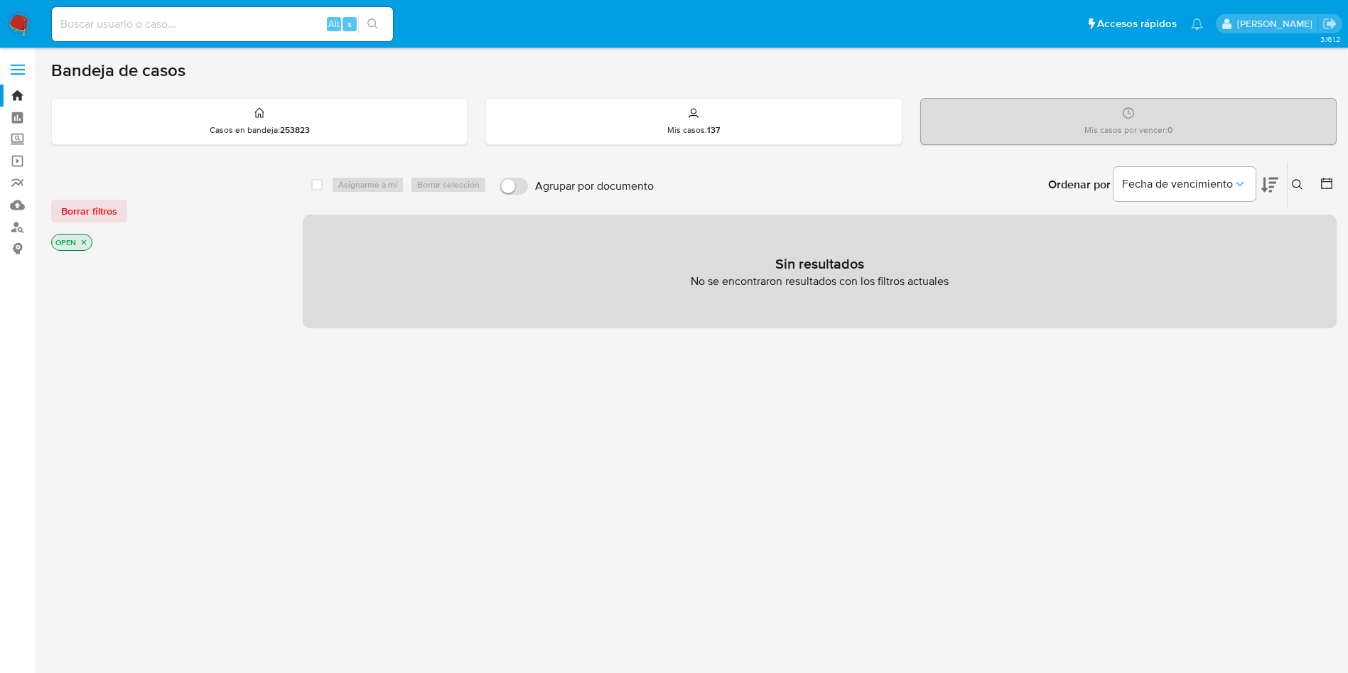
click at [1294, 176] on button at bounding box center [1299, 184] width 23 height 17
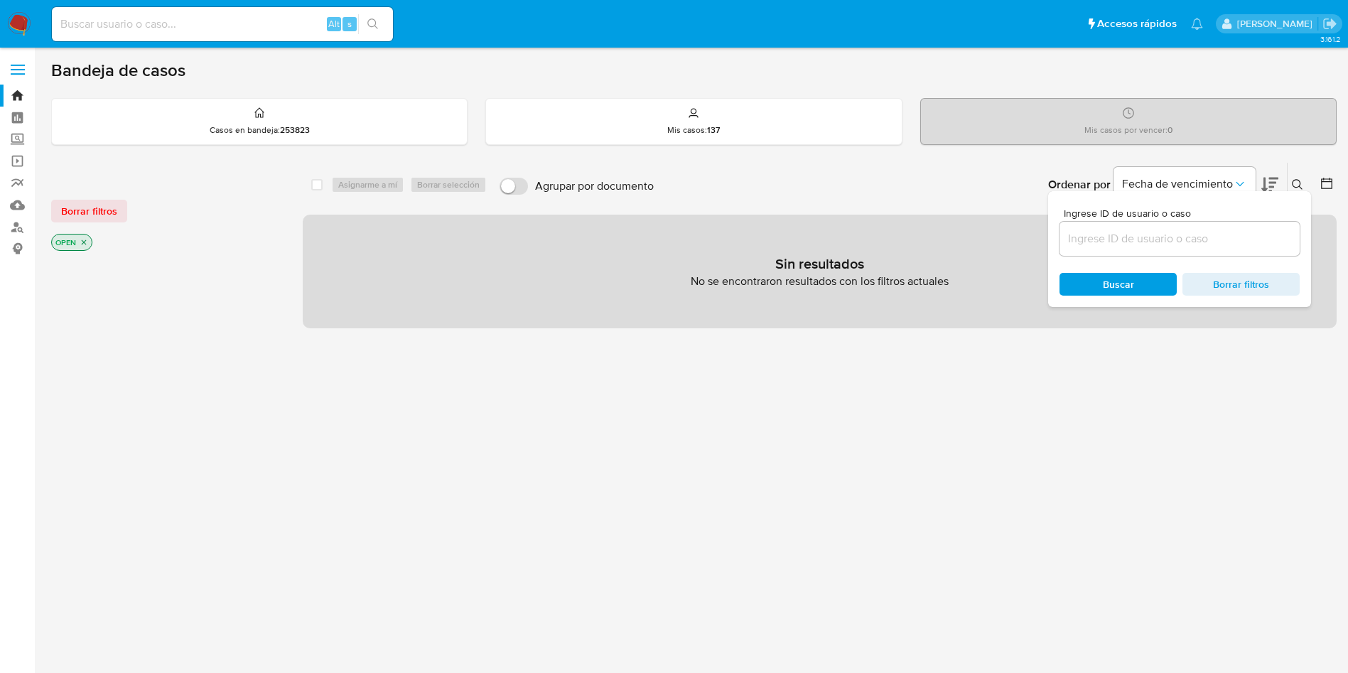
click at [1168, 249] on div at bounding box center [1180, 239] width 240 height 34
click at [1165, 237] on input at bounding box center [1180, 239] width 240 height 18
paste input "63030100"
type input "63030100"
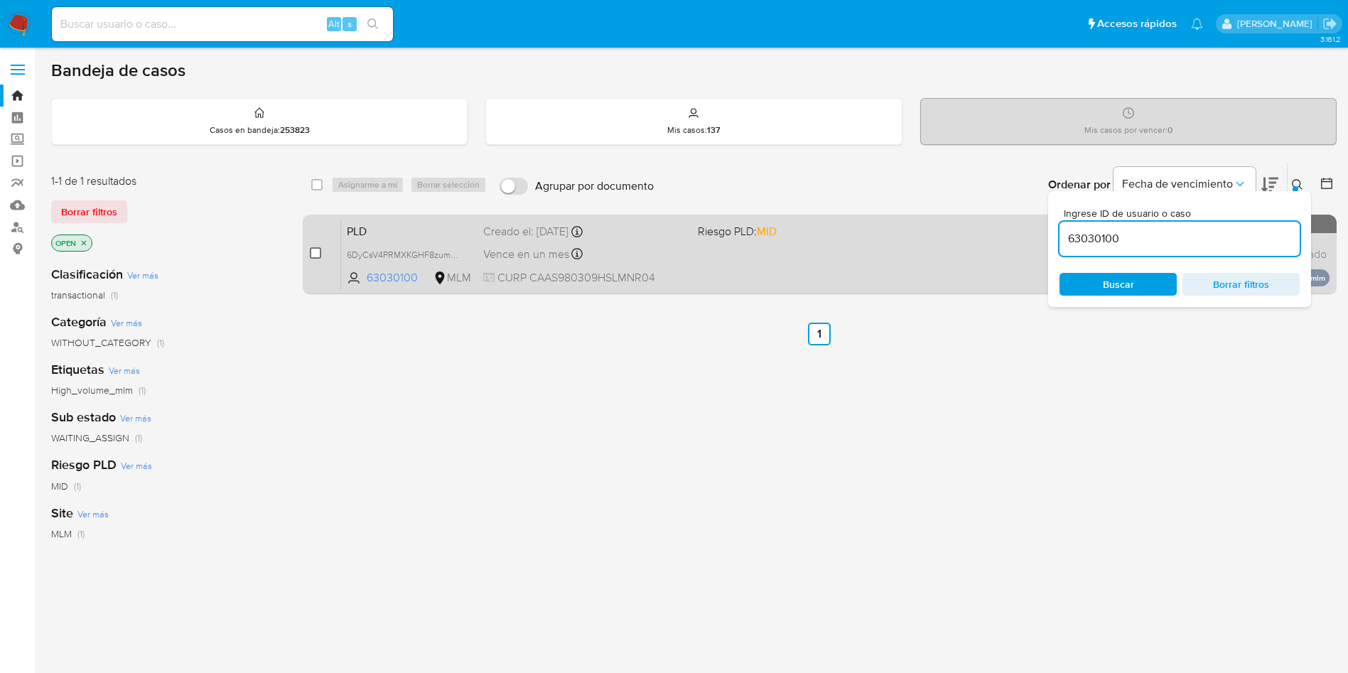
click at [314, 252] on input "checkbox" at bounding box center [315, 252] width 11 height 11
checkbox input "true"
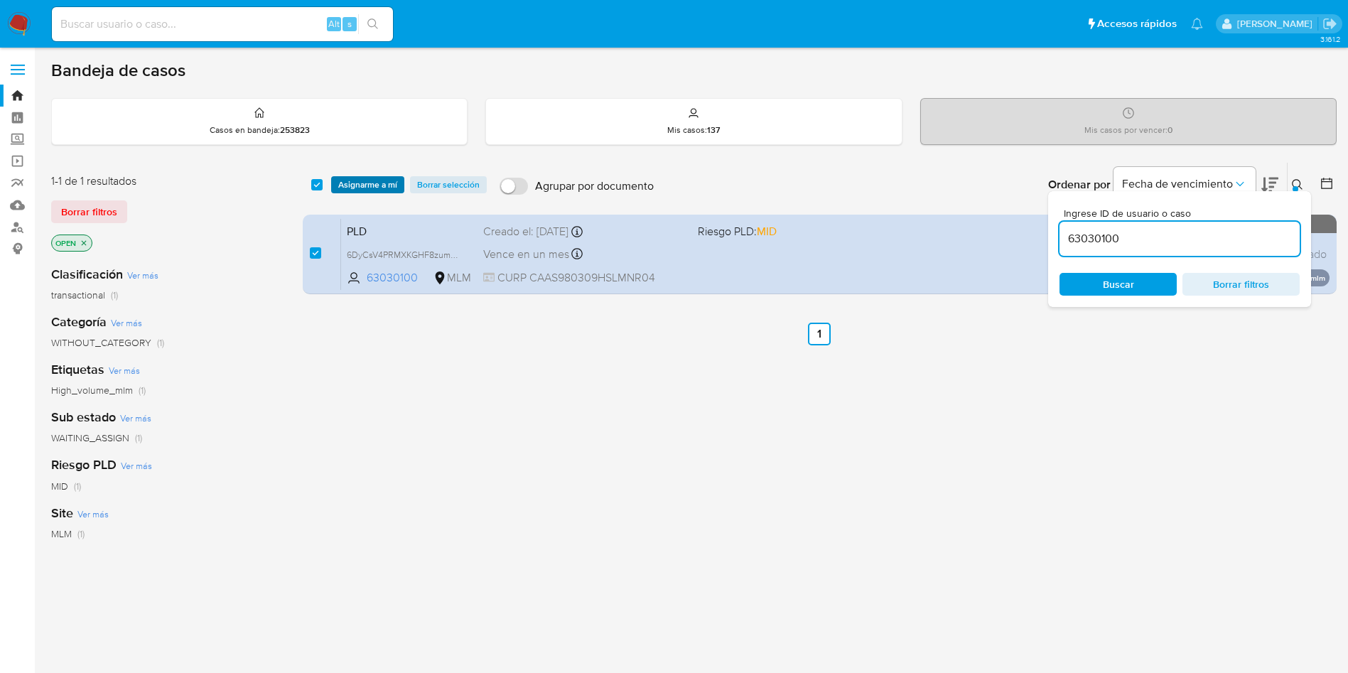
click at [355, 184] on span "Asignarme a mí" at bounding box center [367, 185] width 59 height 14
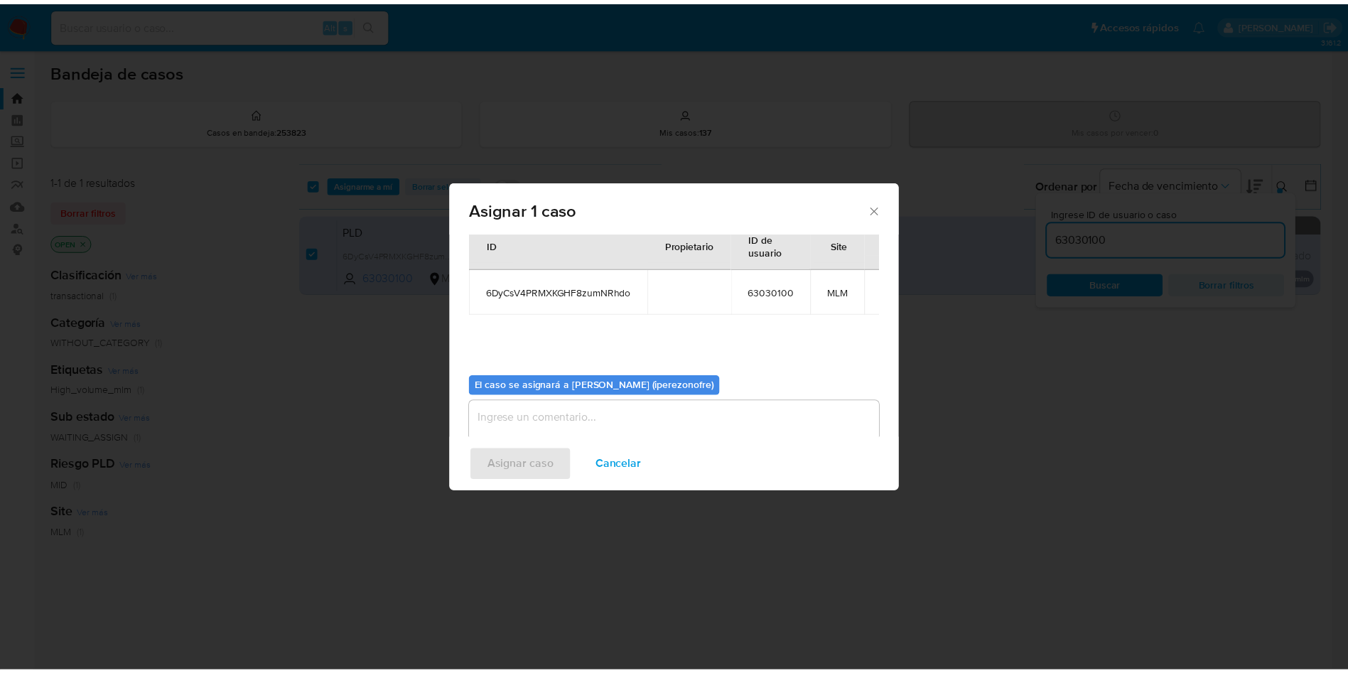
scroll to position [74, 0]
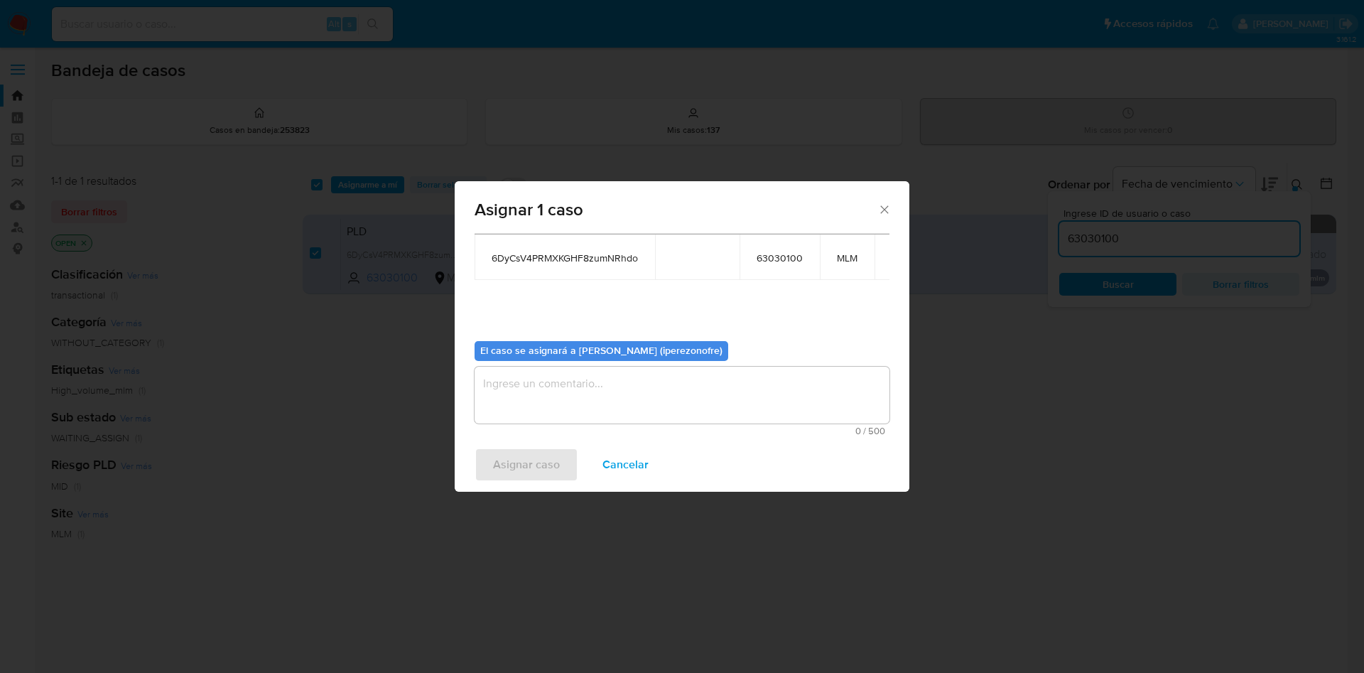
click at [656, 389] on textarea "assign-modal" at bounding box center [682, 395] width 415 height 57
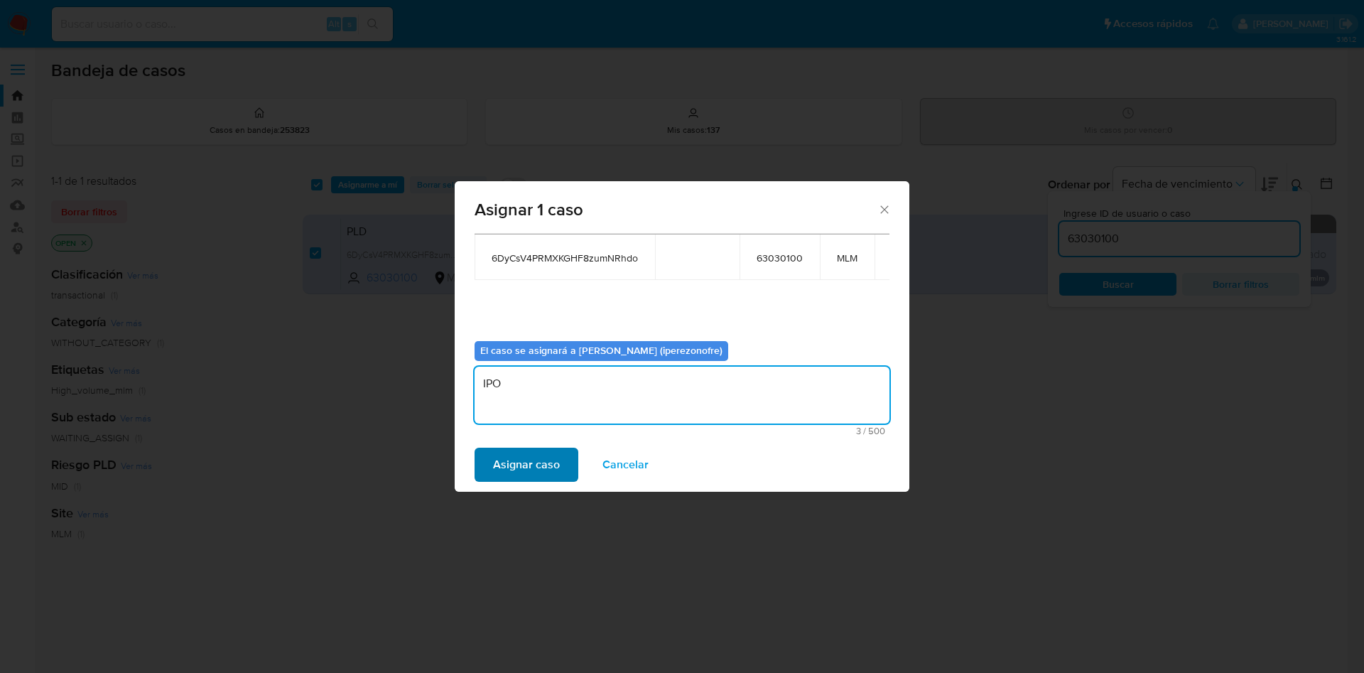
type textarea "IPO"
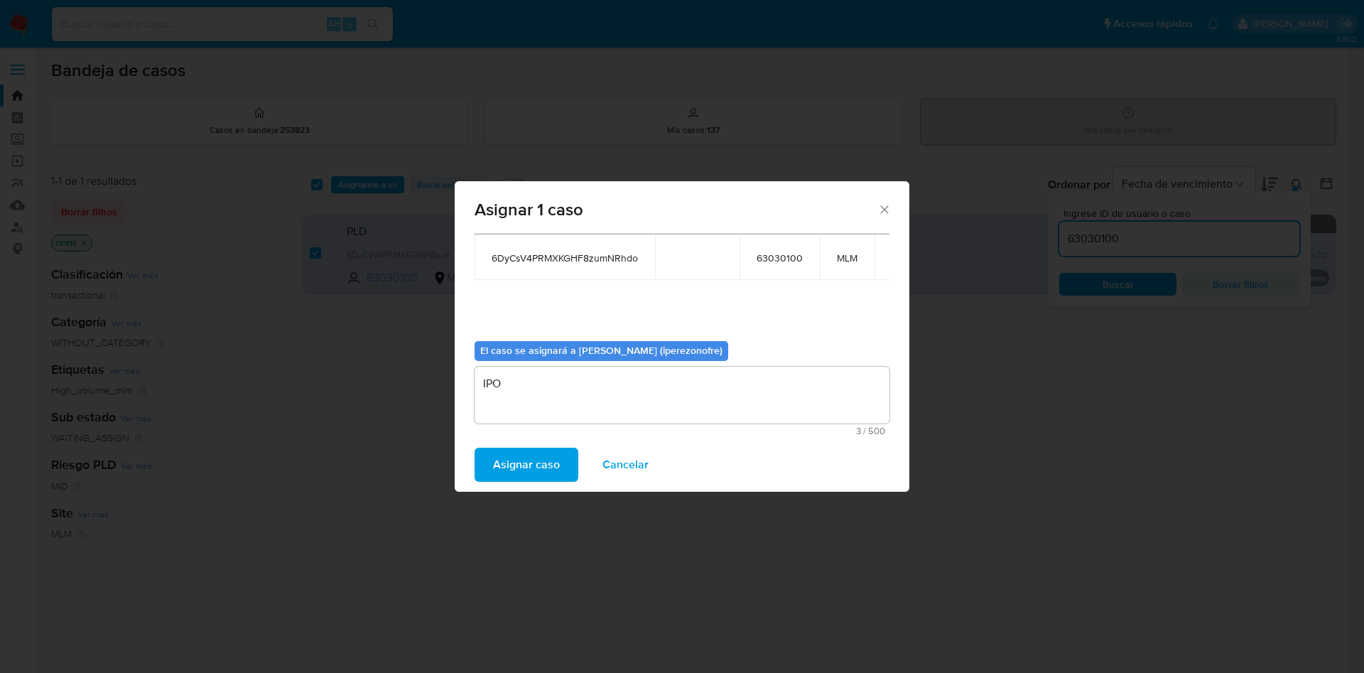
click at [557, 466] on button "Asignar caso" at bounding box center [527, 465] width 104 height 34
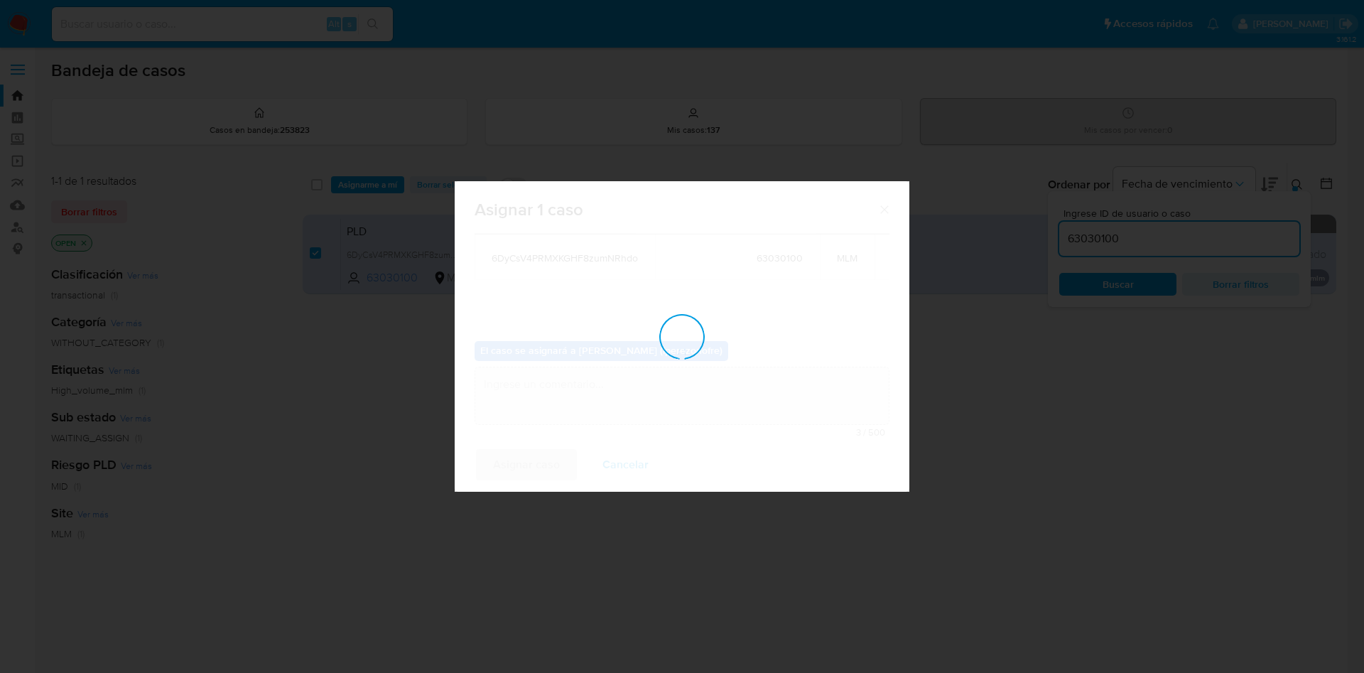
checkbox input "false"
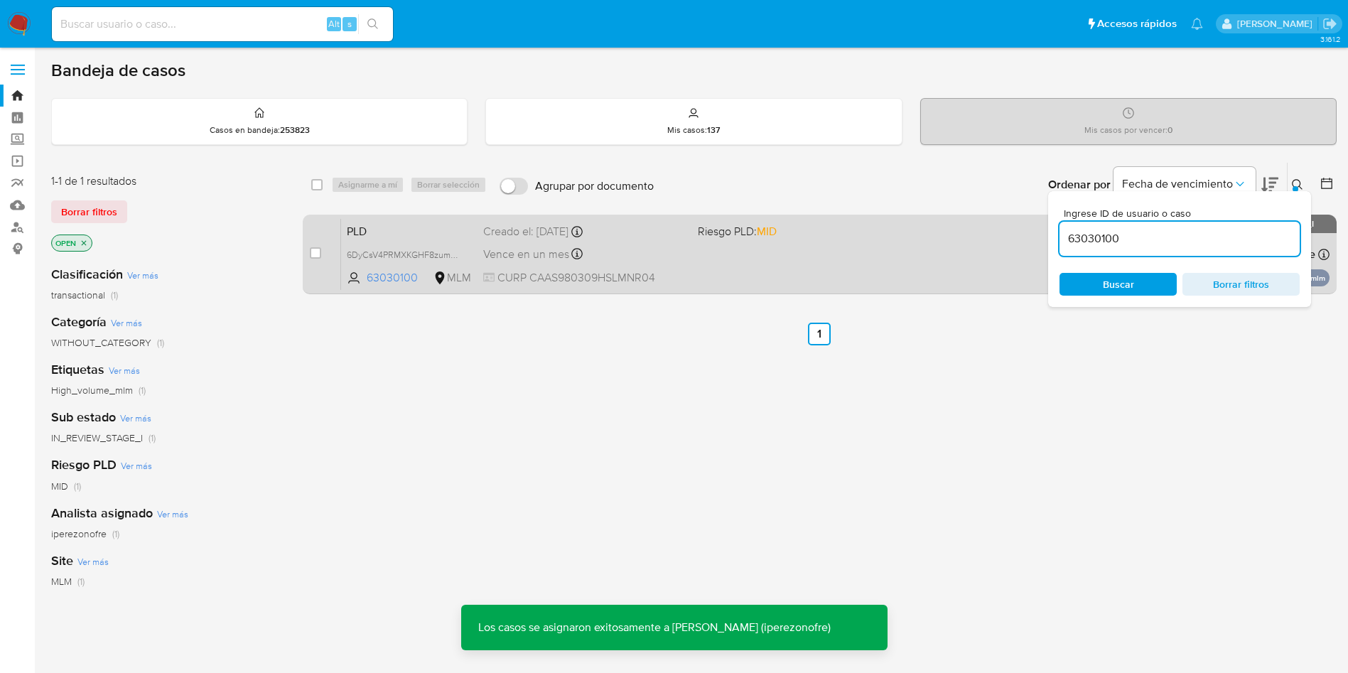
click at [645, 262] on div "Vence en un mes Vence el 11/11/2025 02:11:43" at bounding box center [584, 253] width 203 height 19
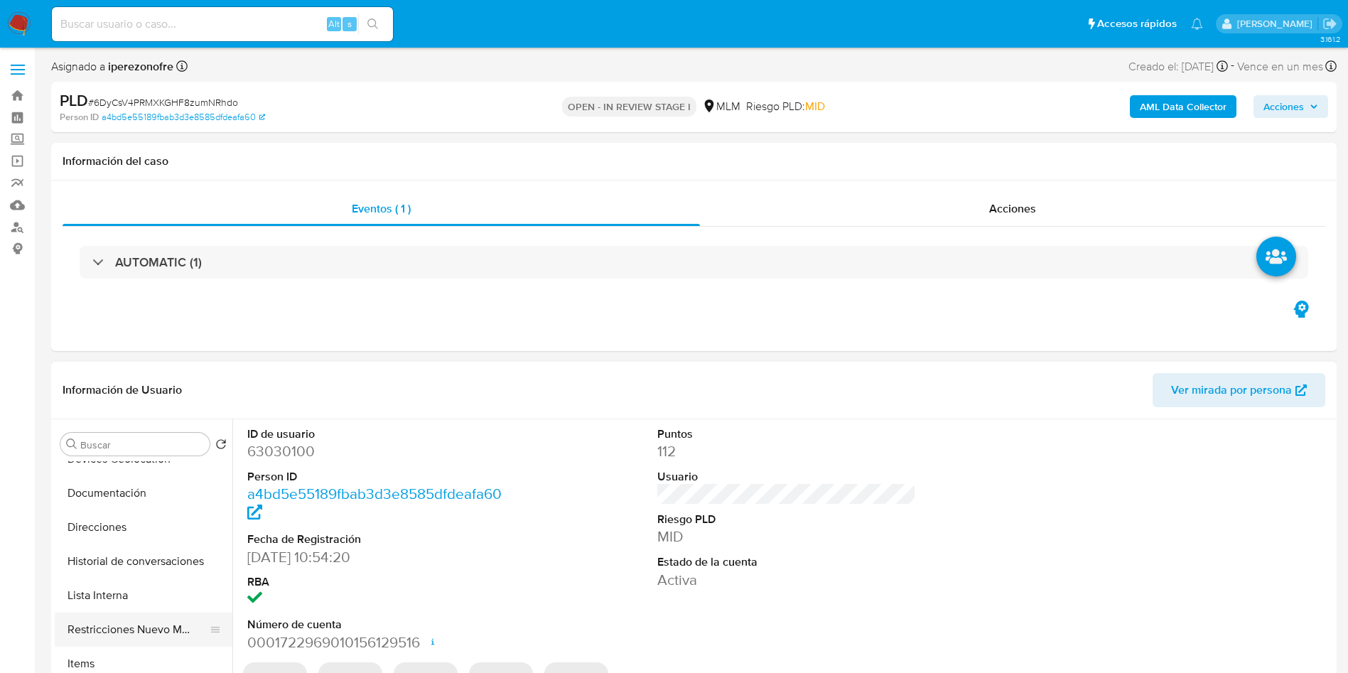
scroll to position [213, 0]
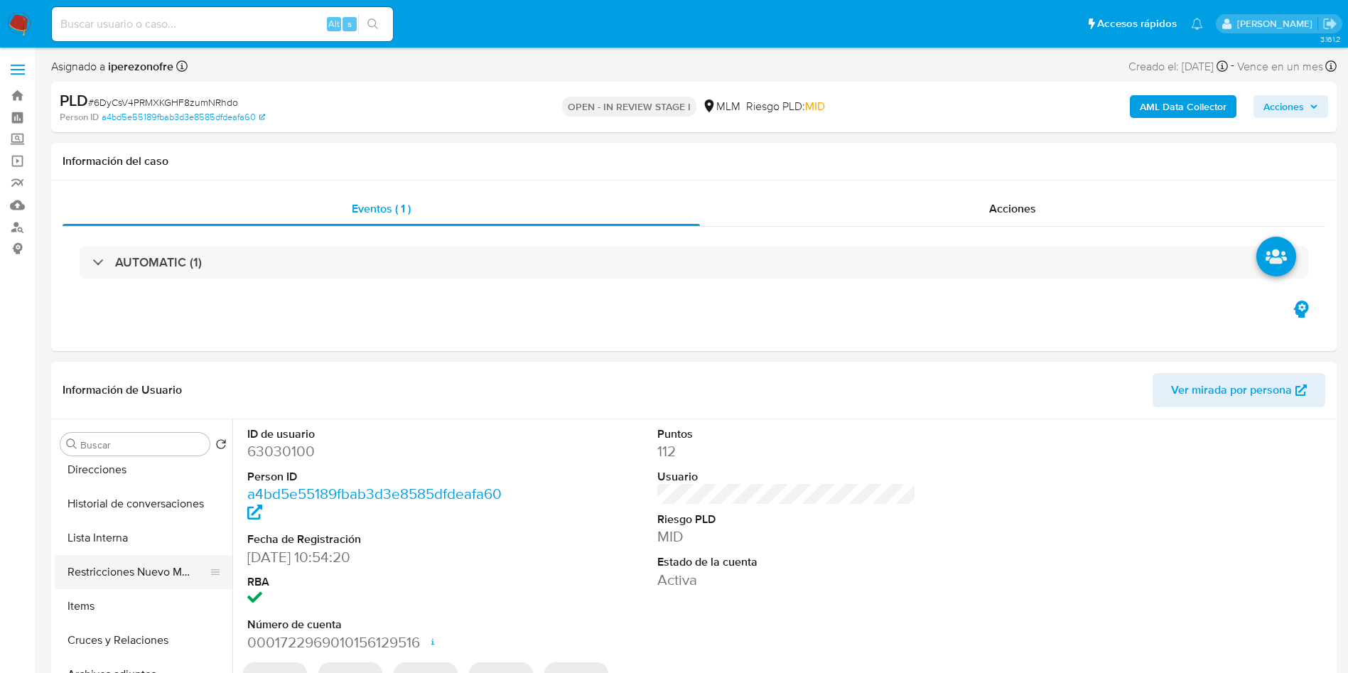
select select "10"
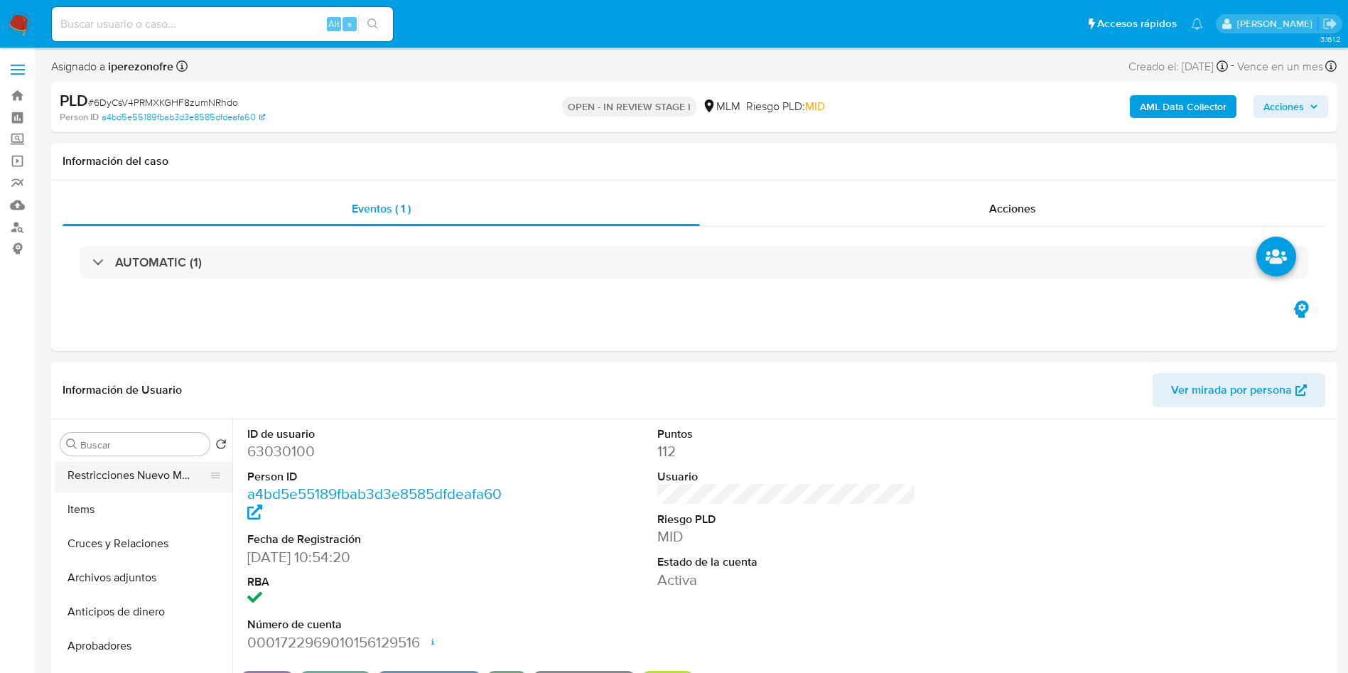
scroll to position [320, 0]
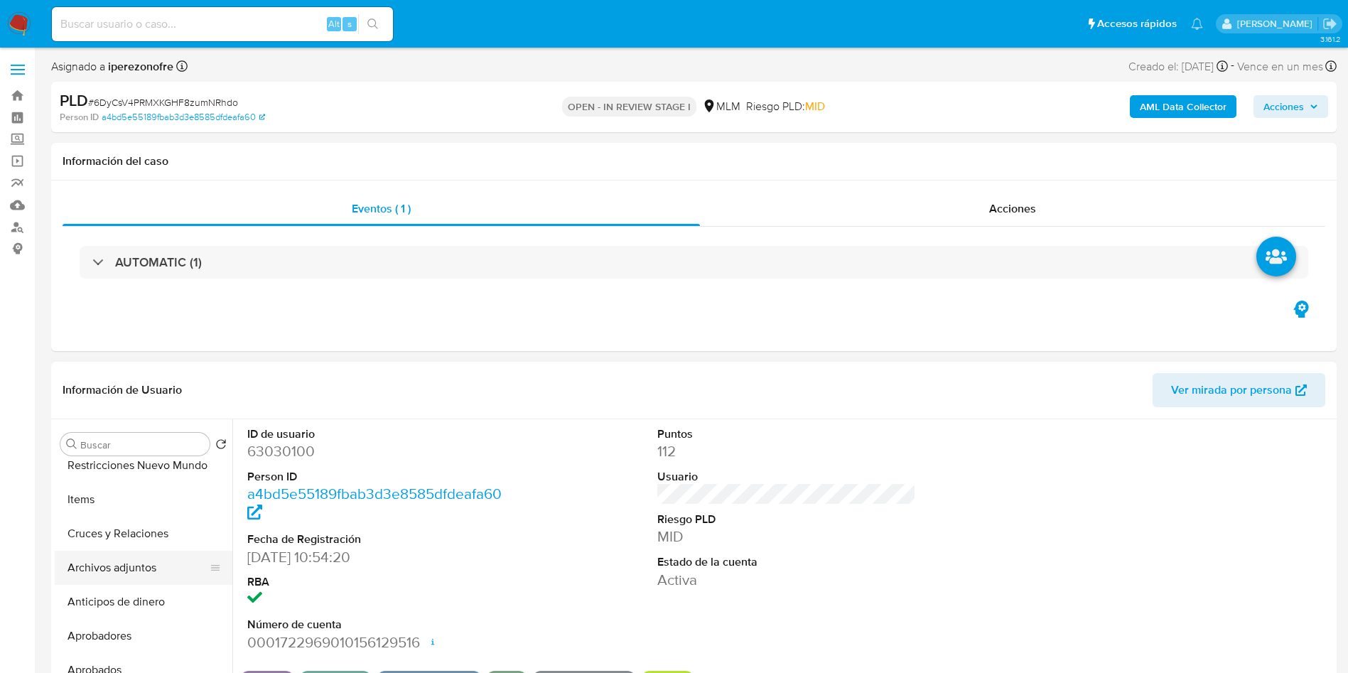
click at [135, 563] on button "Archivos adjuntos" at bounding box center [138, 568] width 166 height 34
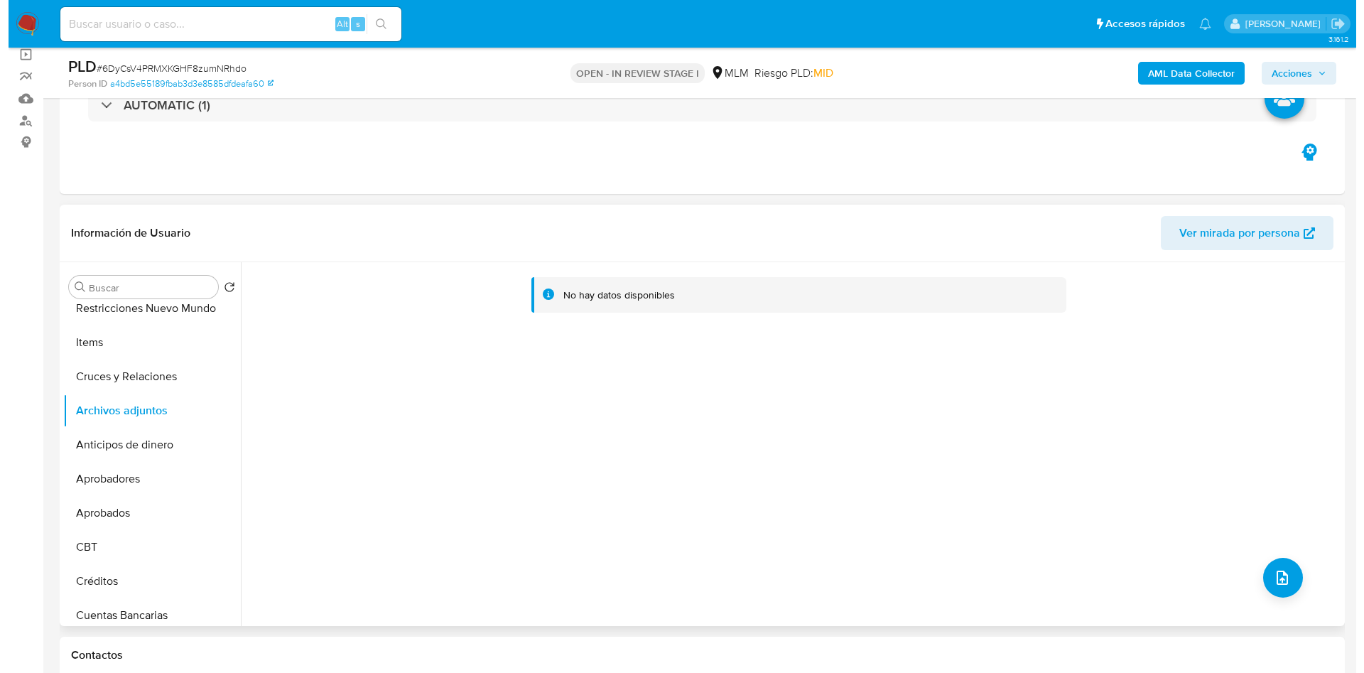
scroll to position [213, 0]
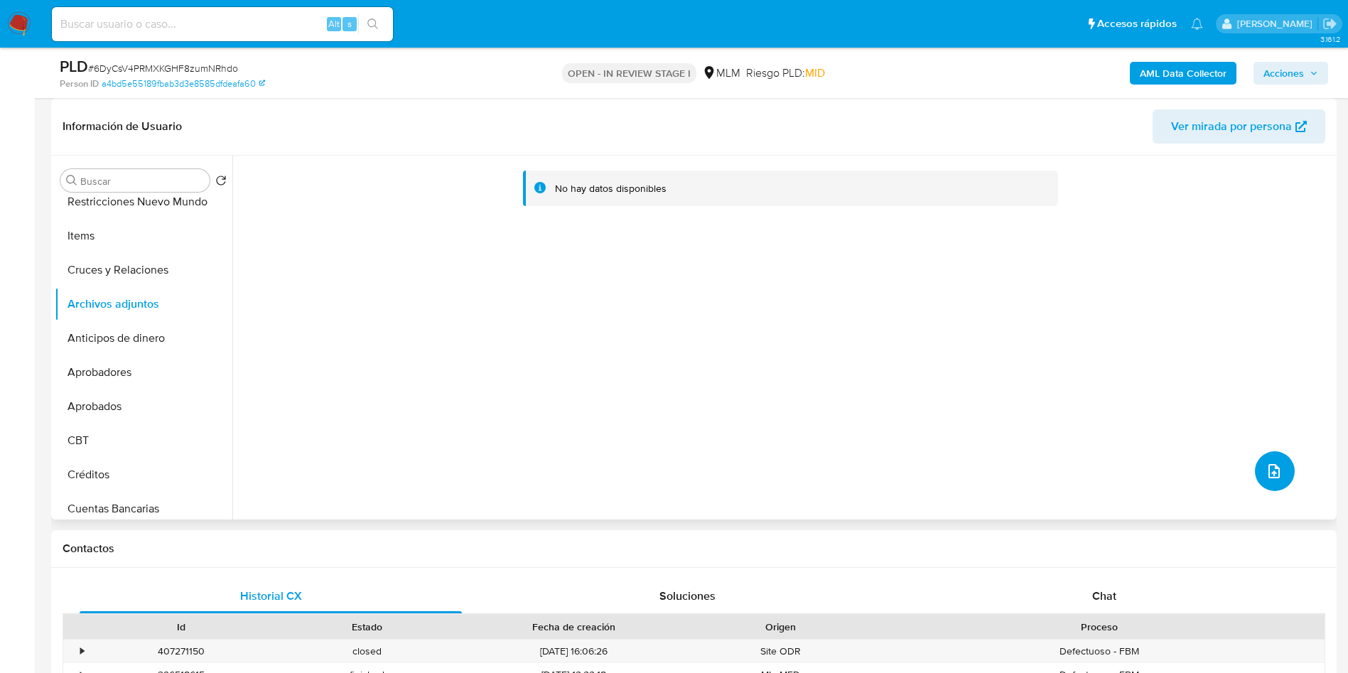
click at [1268, 475] on icon "upload-file" at bounding box center [1274, 471] width 17 height 17
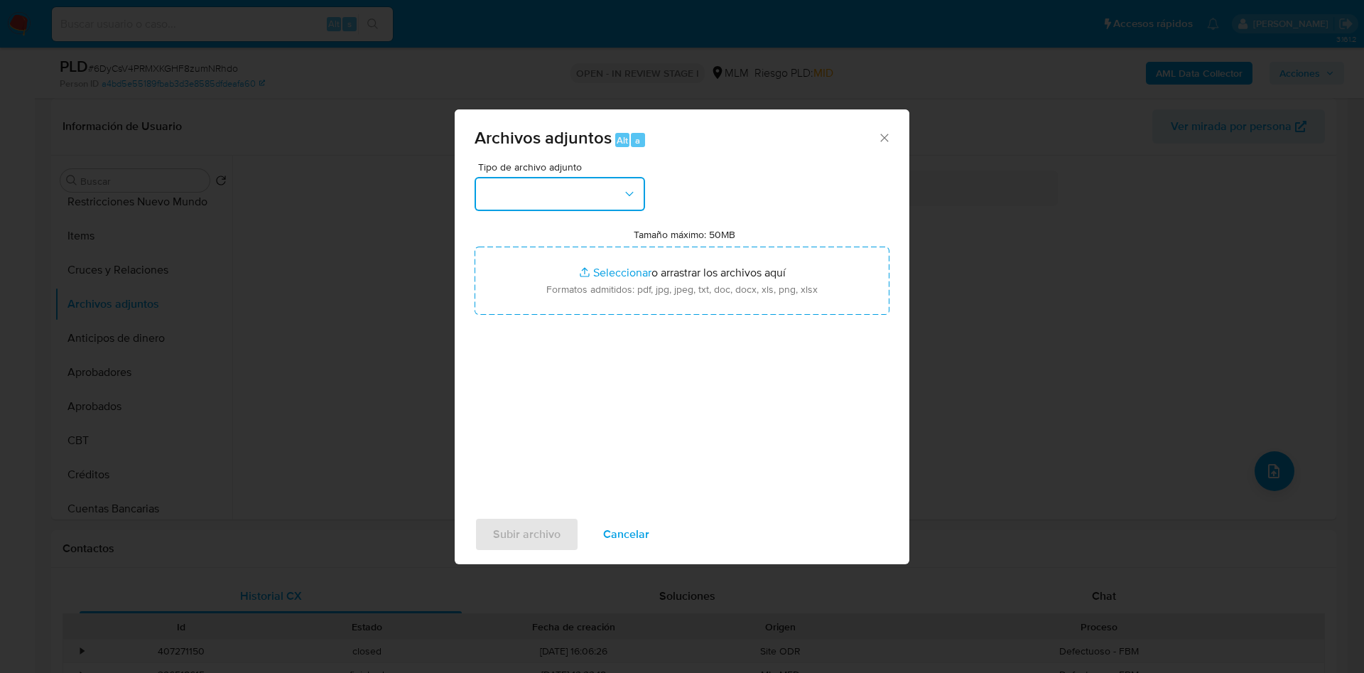
click at [613, 198] on button "button" at bounding box center [560, 194] width 171 height 34
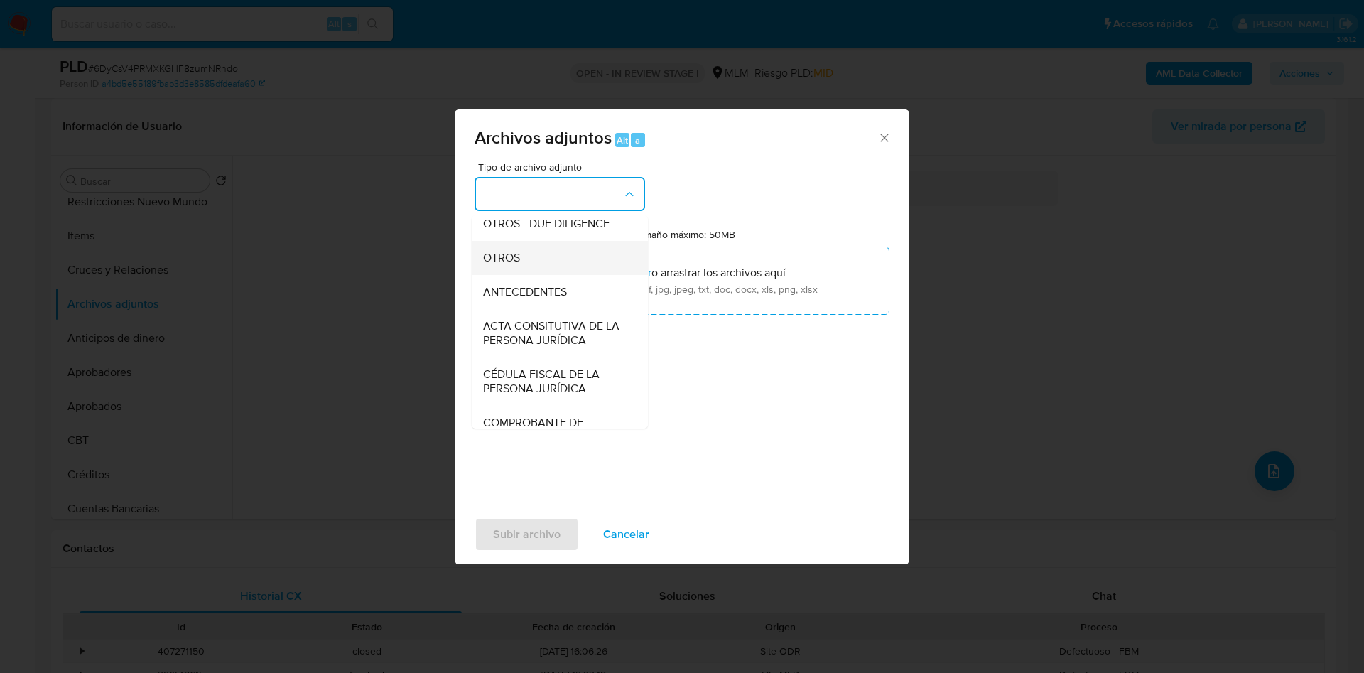
click at [533, 275] on div "OTROS" at bounding box center [555, 258] width 145 height 34
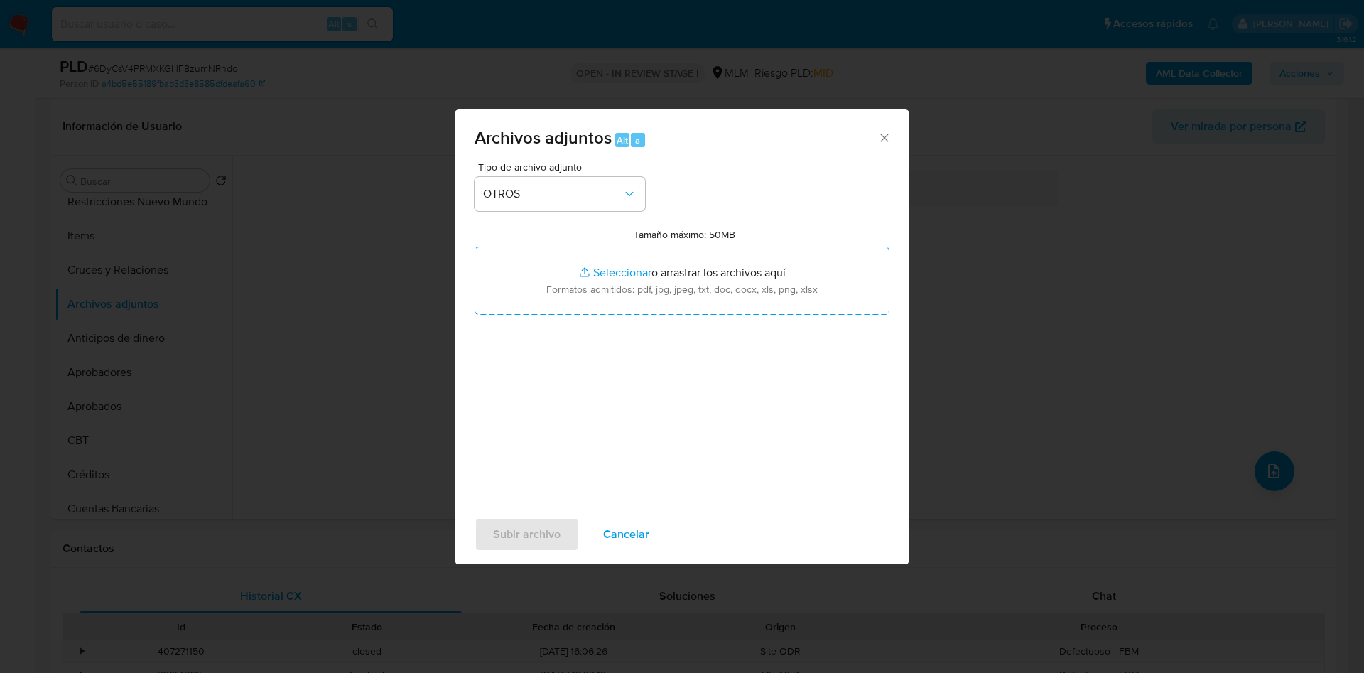
click at [737, 408] on div "Tipo de archivo adjunto OTROS Tamaño máximo: 50MB Seleccionar archivos Seleccio…" at bounding box center [682, 329] width 415 height 335
click at [524, 533] on span "Subir archivo" at bounding box center [527, 534] width 68 height 31
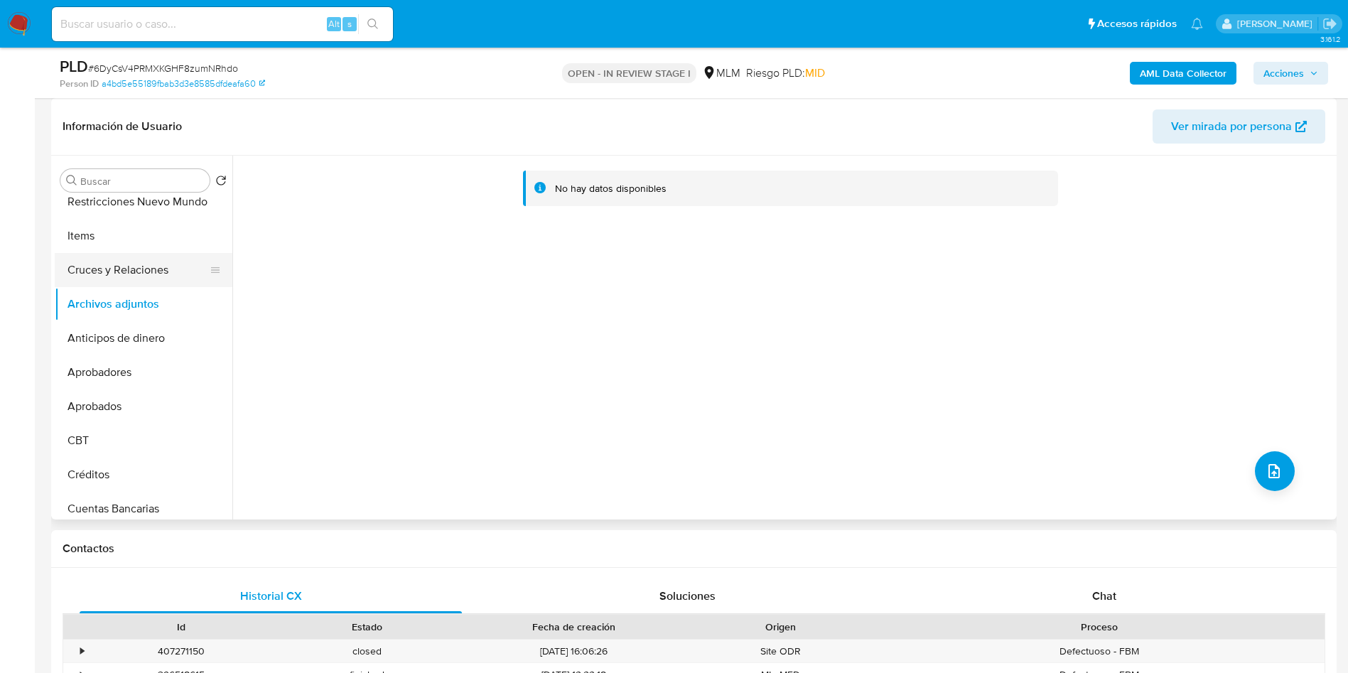
click at [122, 262] on button "Cruces y Relaciones" at bounding box center [138, 270] width 166 height 34
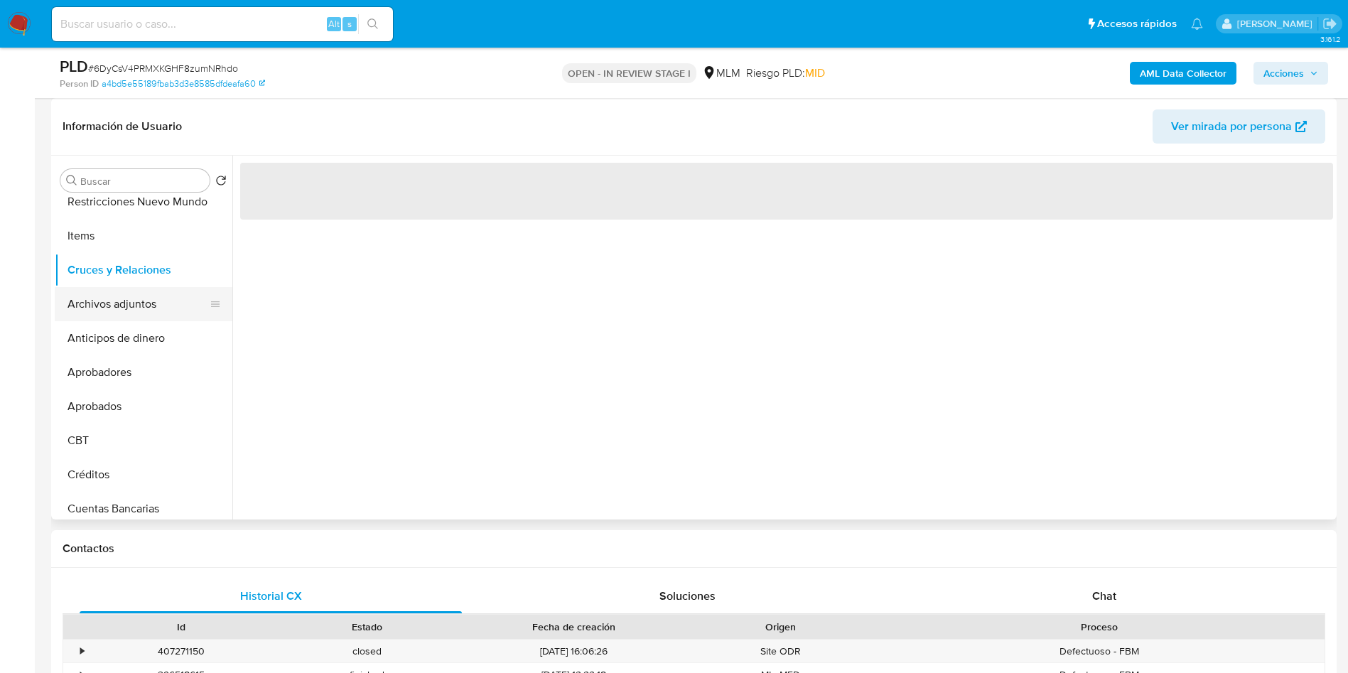
click at [122, 311] on button "Archivos adjuntos" at bounding box center [138, 304] width 166 height 34
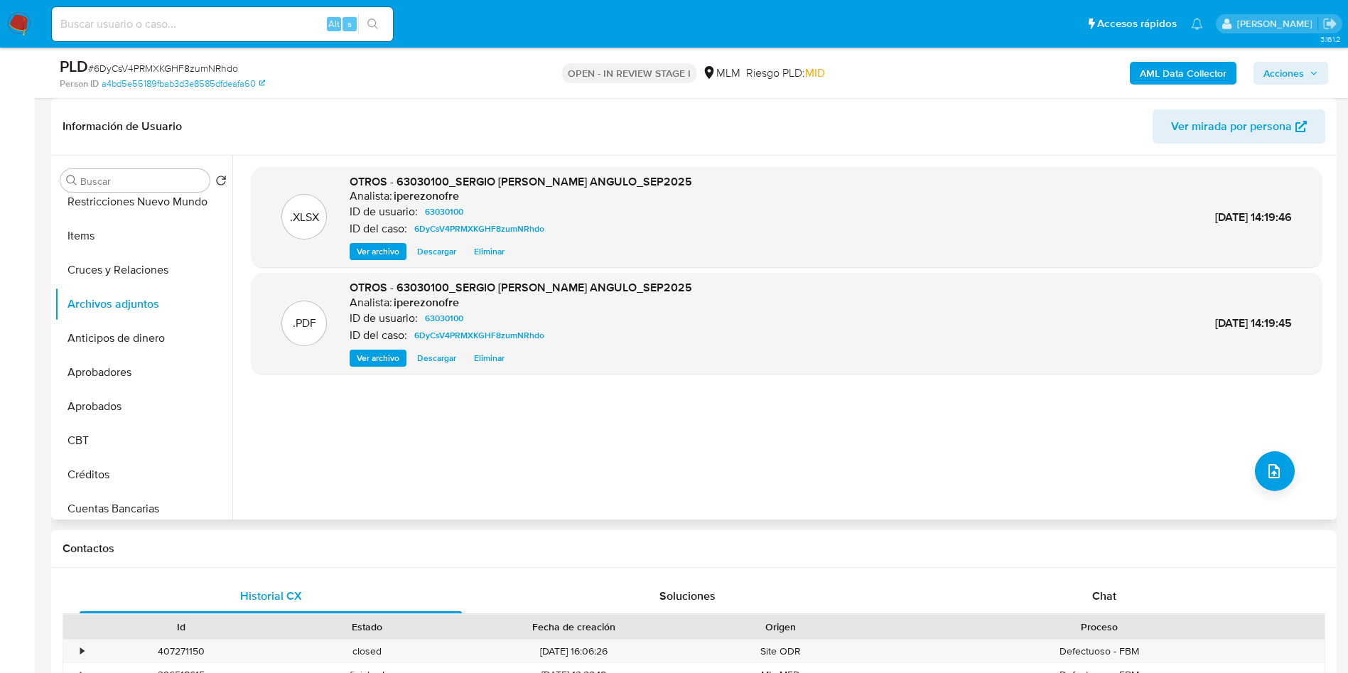
click at [376, 357] on span "Ver archivo" at bounding box center [378, 358] width 43 height 14
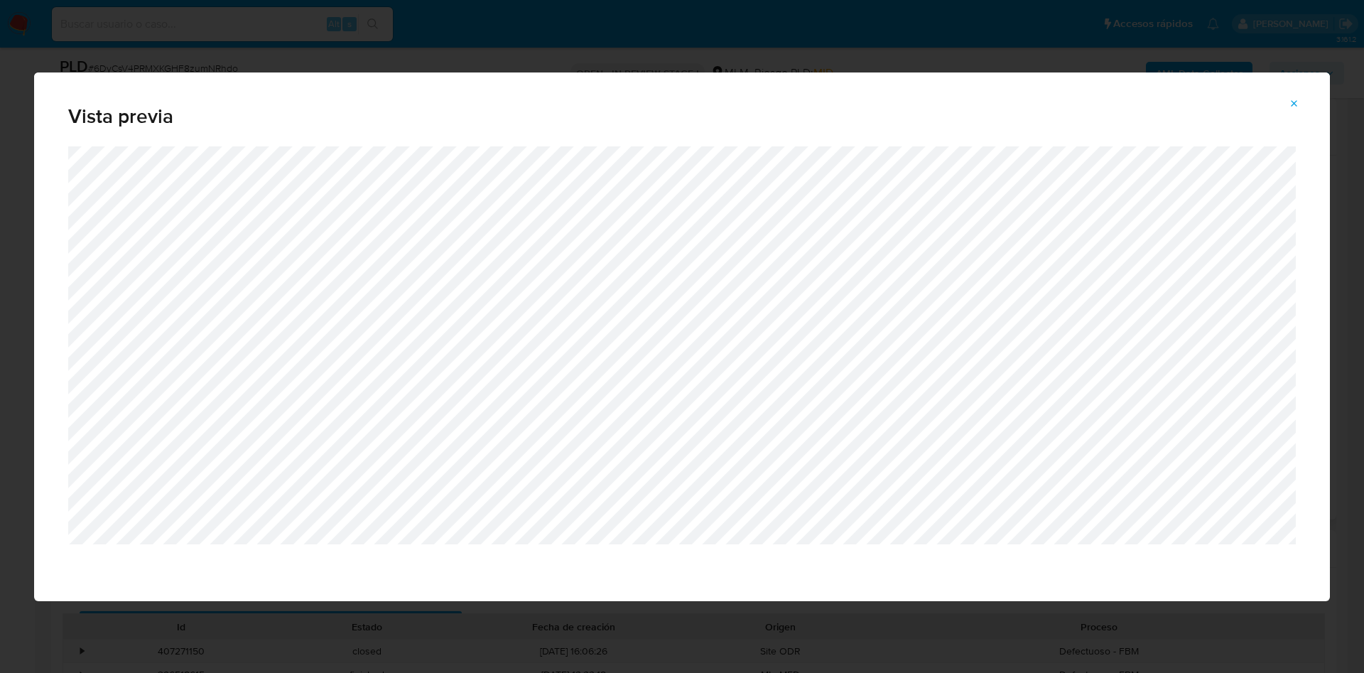
click at [1297, 106] on icon "Attachment preview" at bounding box center [1294, 103] width 11 height 11
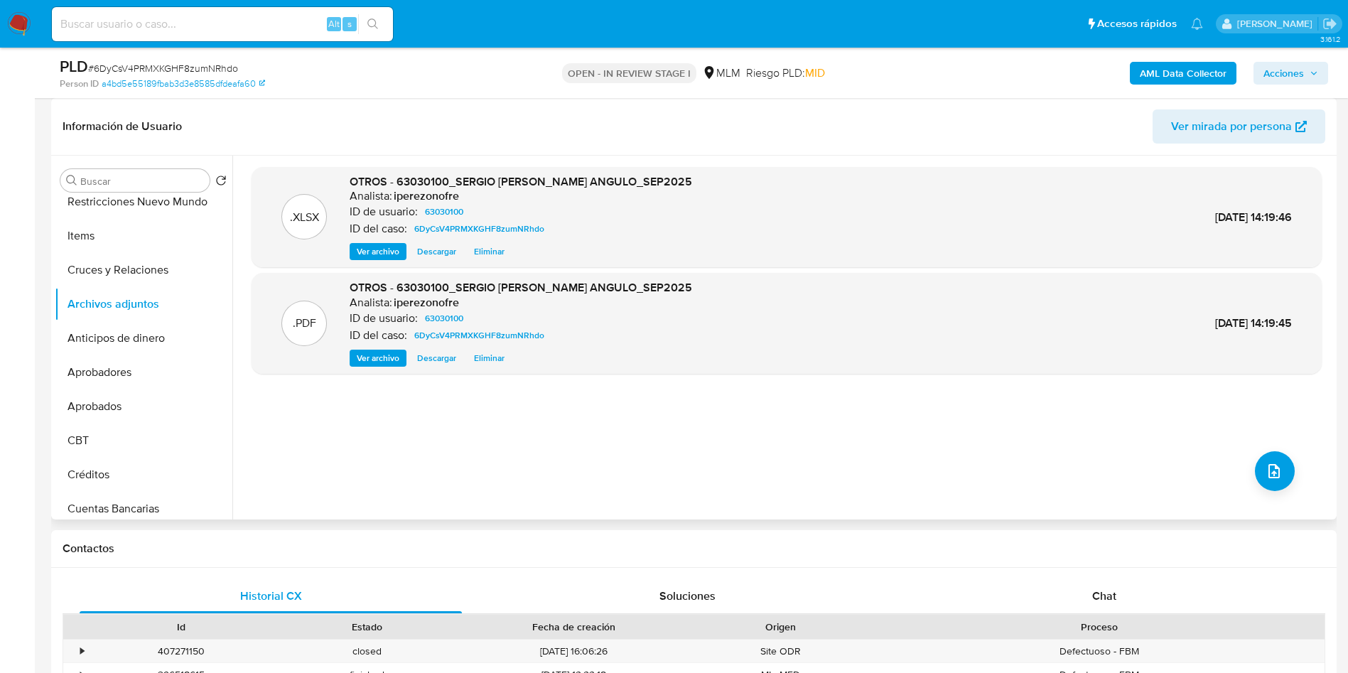
click at [1306, 68] on span "Acciones" at bounding box center [1290, 73] width 55 height 20
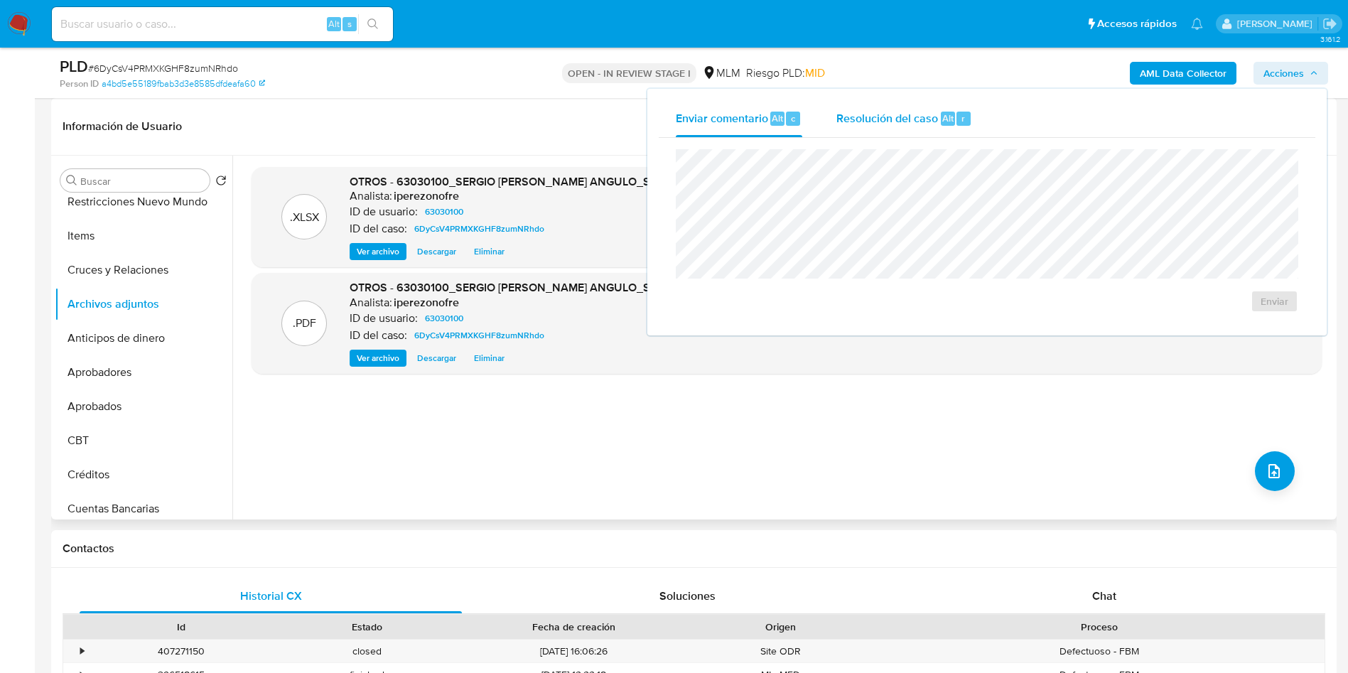
click at [882, 111] on span "Resolución del caso" at bounding box center [887, 117] width 102 height 16
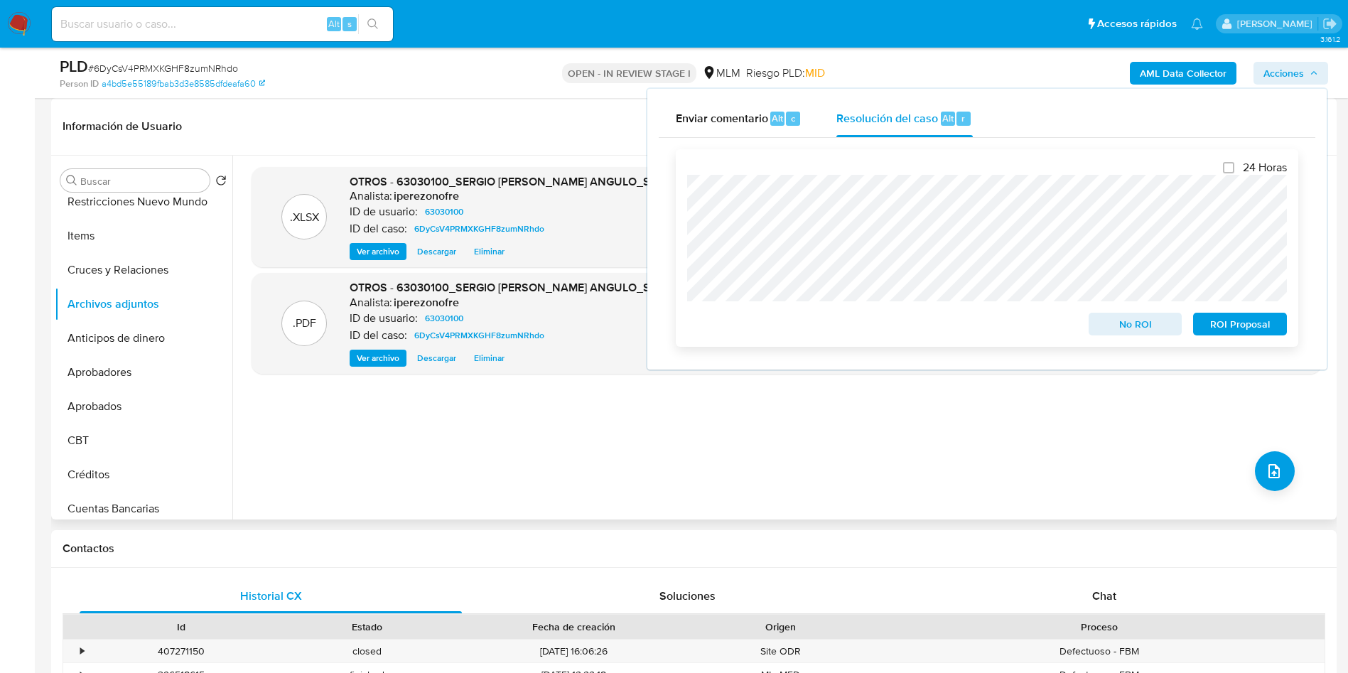
click at [1109, 328] on span "No ROI" at bounding box center [1136, 324] width 74 height 20
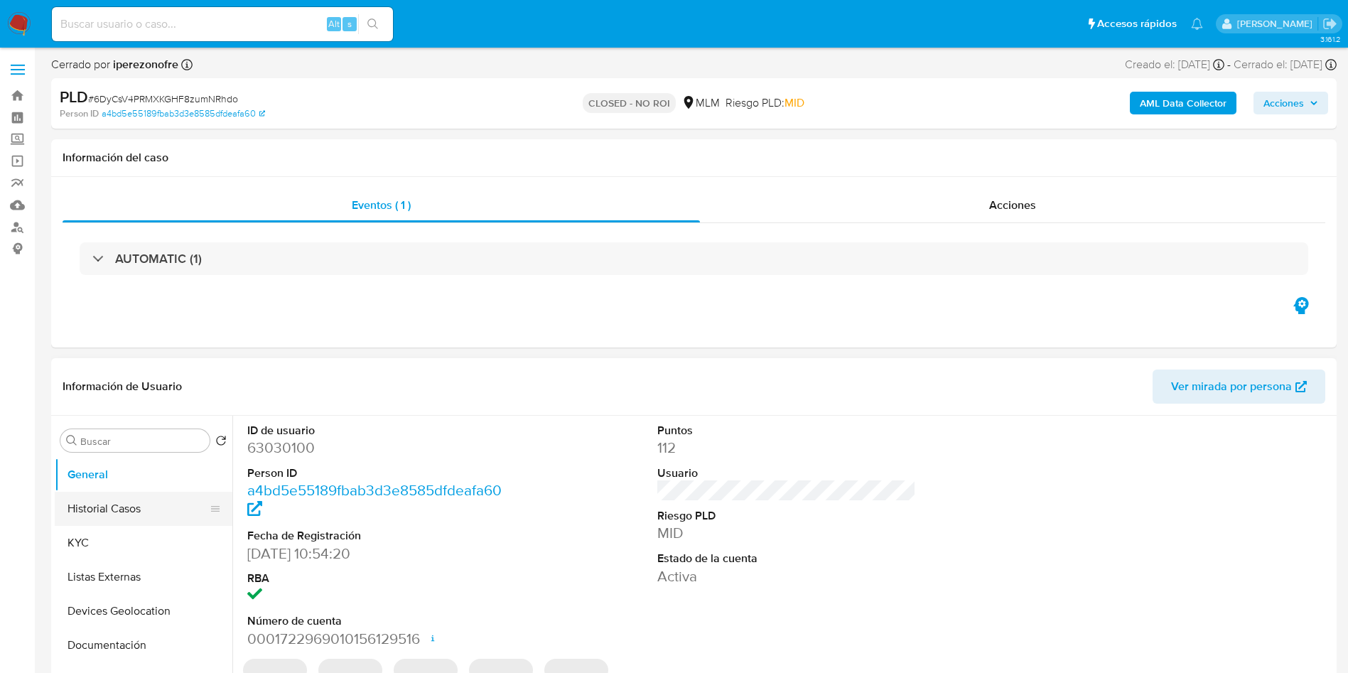
select select "10"
click at [104, 517] on button "Historial Casos" at bounding box center [138, 509] width 166 height 34
